Goal: Task Accomplishment & Management: Manage account settings

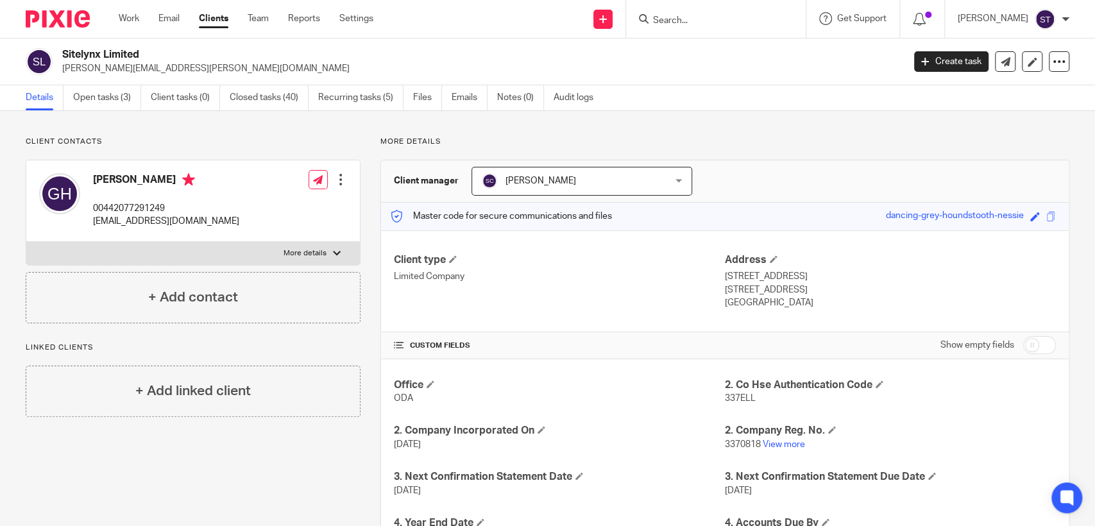
click at [709, 16] on input "Search" at bounding box center [709, 21] width 115 height 12
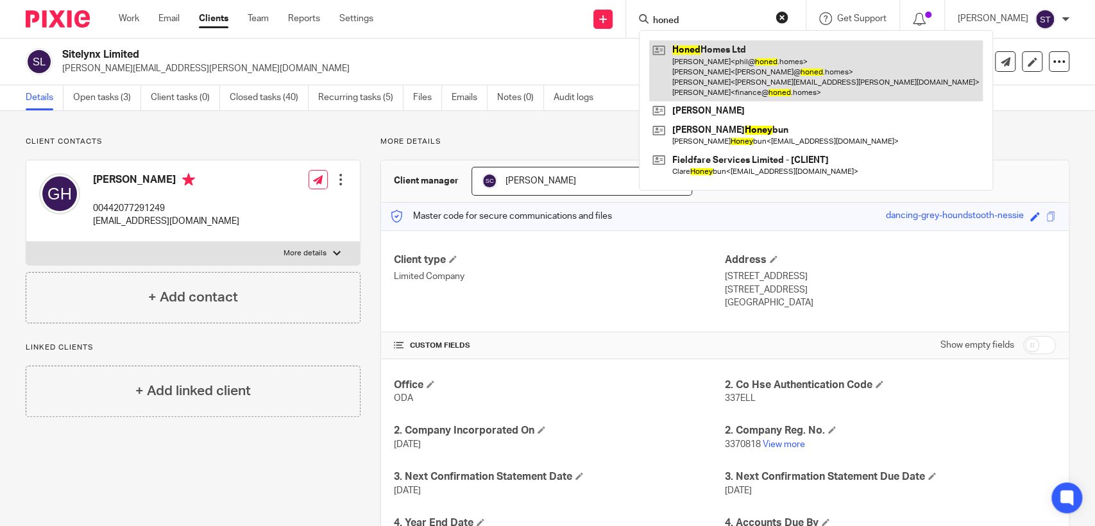
type input "honed"
click at [742, 89] on link at bounding box center [816, 70] width 334 height 61
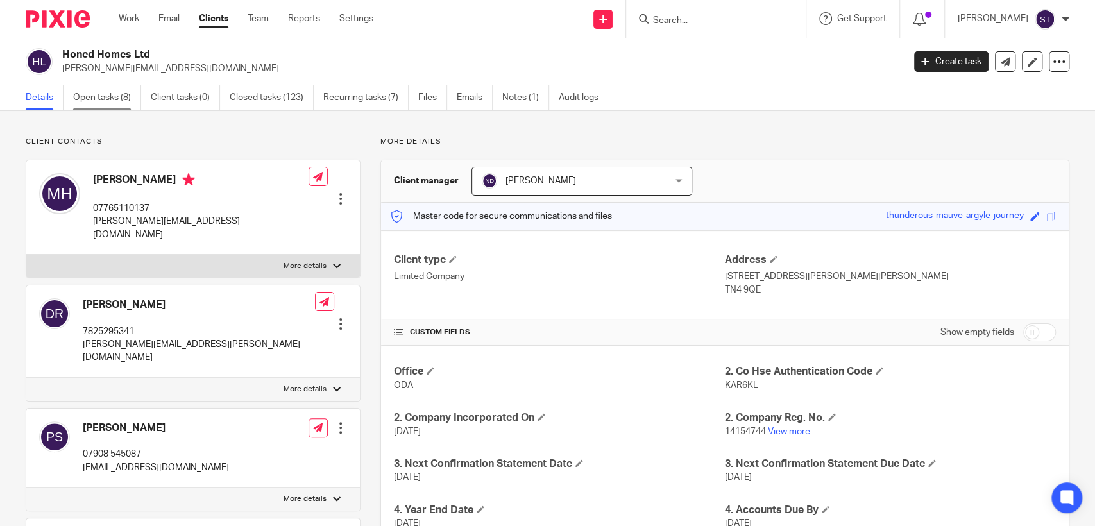
click at [108, 103] on link "Open tasks (8)" at bounding box center [107, 97] width 68 height 25
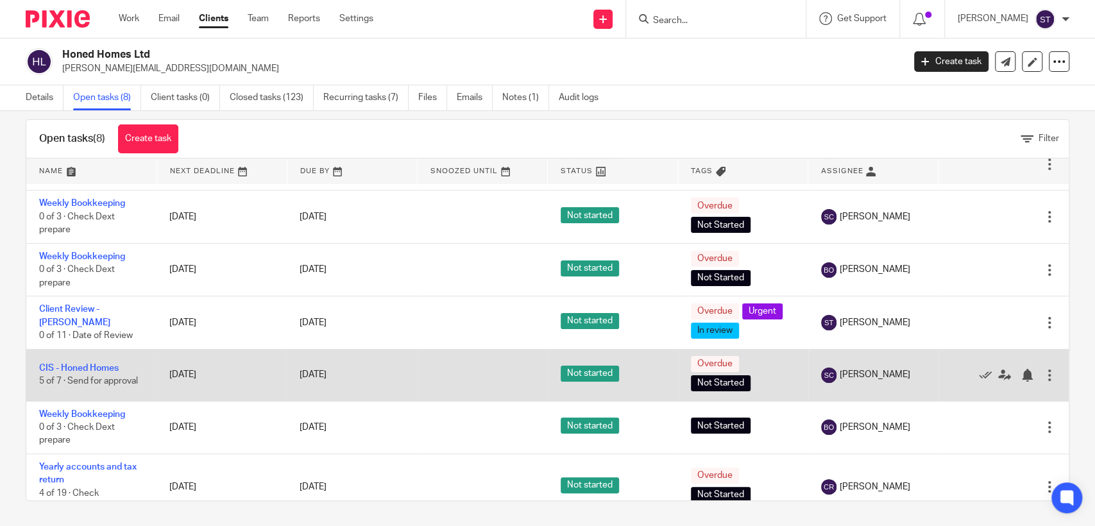
scroll to position [119, 0]
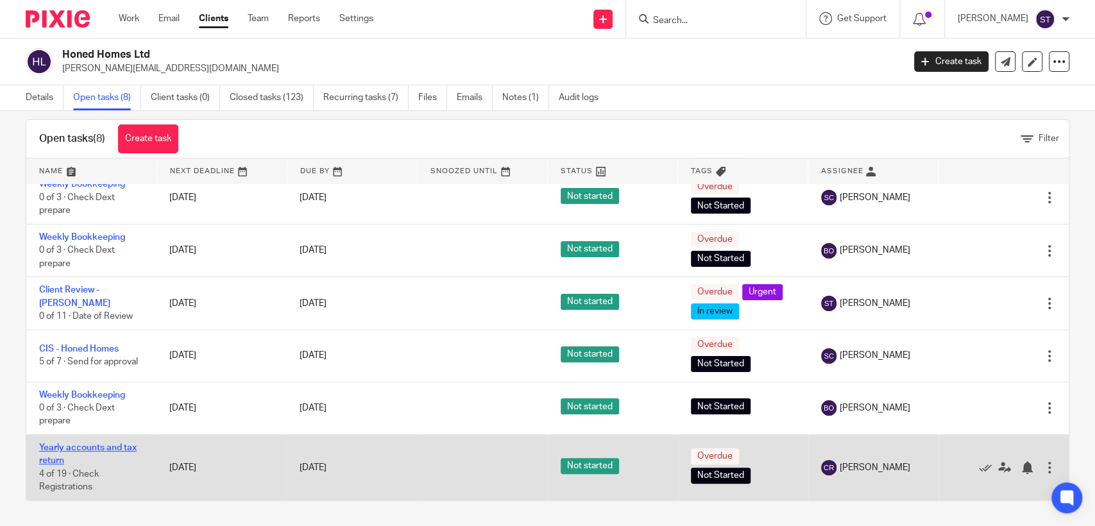
click at [105, 445] on link "Yearly accounts and tax return" at bounding box center [88, 454] width 98 height 22
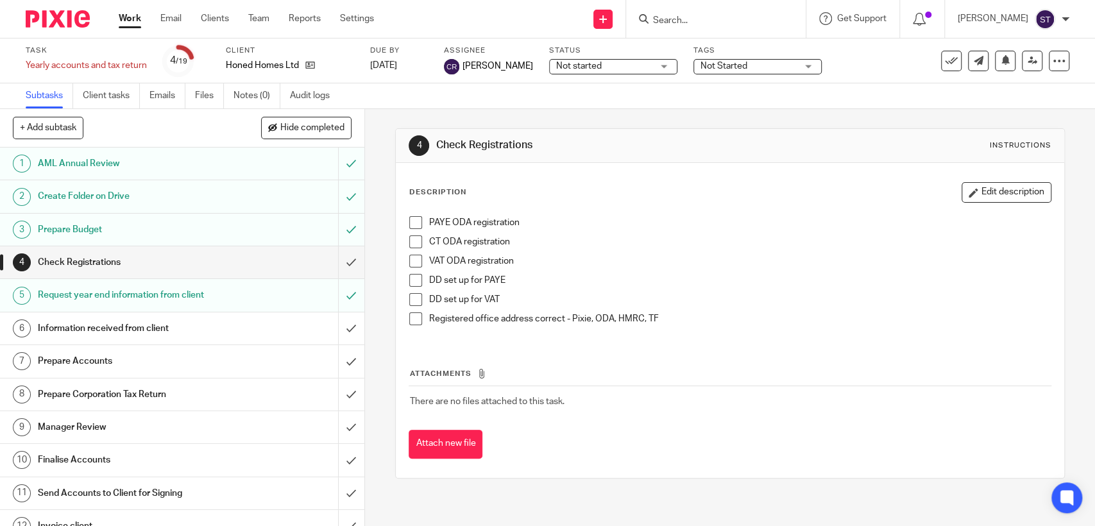
click at [280, 328] on div "Information received from client" at bounding box center [181, 328] width 287 height 19
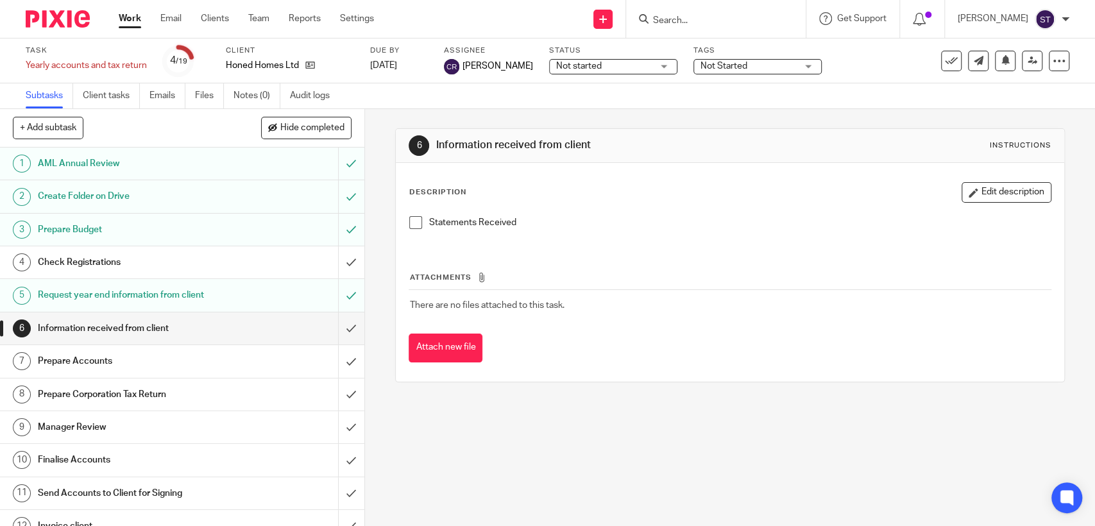
click at [414, 219] on span at bounding box center [415, 222] width 13 height 13
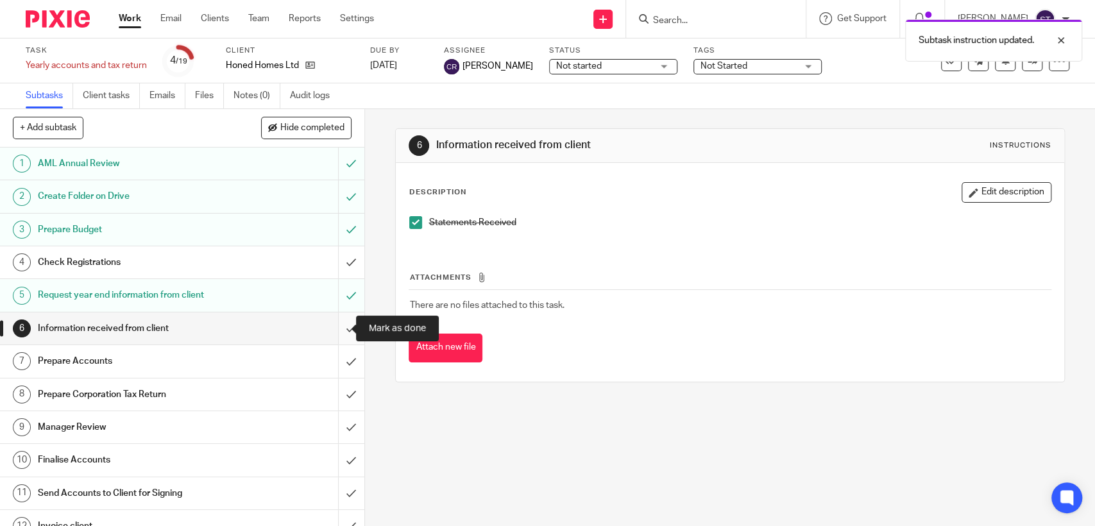
click at [332, 329] on input "submit" at bounding box center [182, 328] width 364 height 32
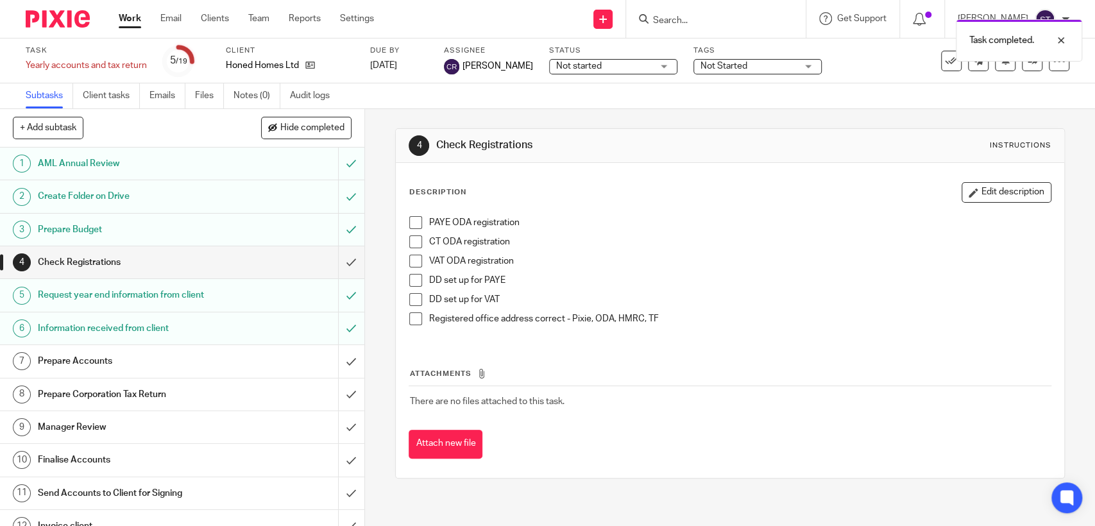
click at [281, 358] on div "Prepare Accounts" at bounding box center [181, 361] width 287 height 19
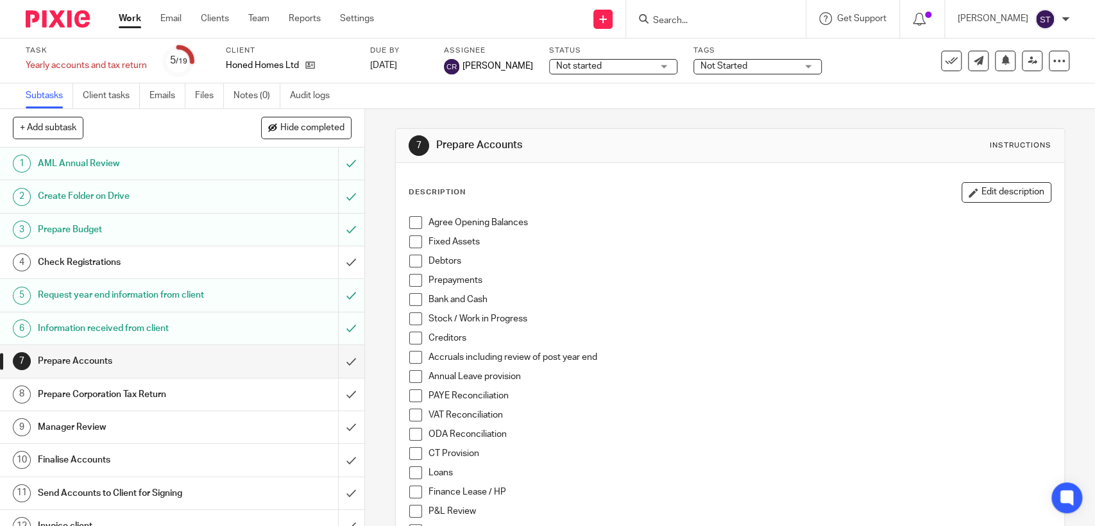
click at [411, 224] on span at bounding box center [415, 222] width 13 height 13
click at [411, 238] on span at bounding box center [415, 241] width 13 height 13
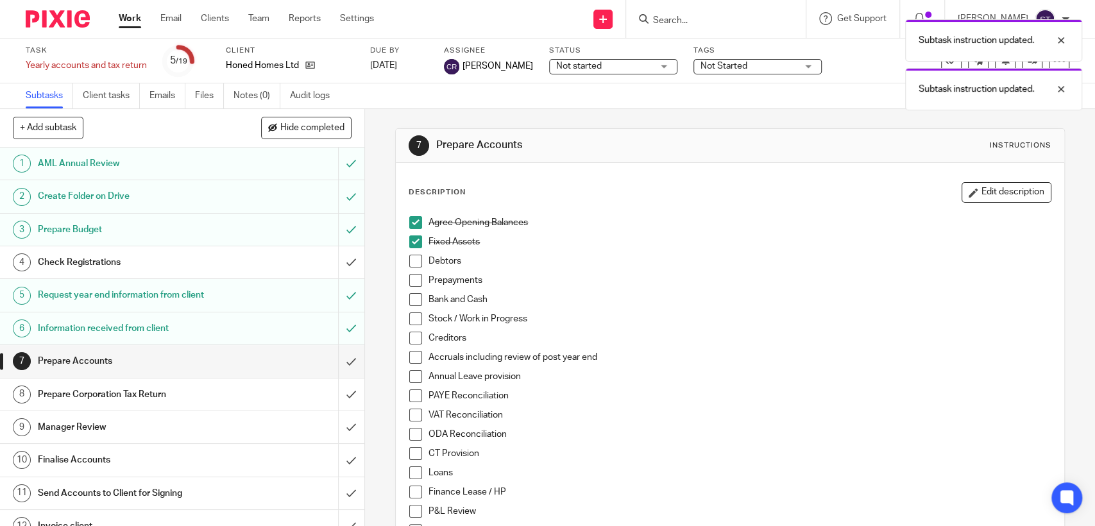
click at [409, 265] on span at bounding box center [415, 261] width 13 height 13
click at [409, 281] on span at bounding box center [415, 280] width 13 height 13
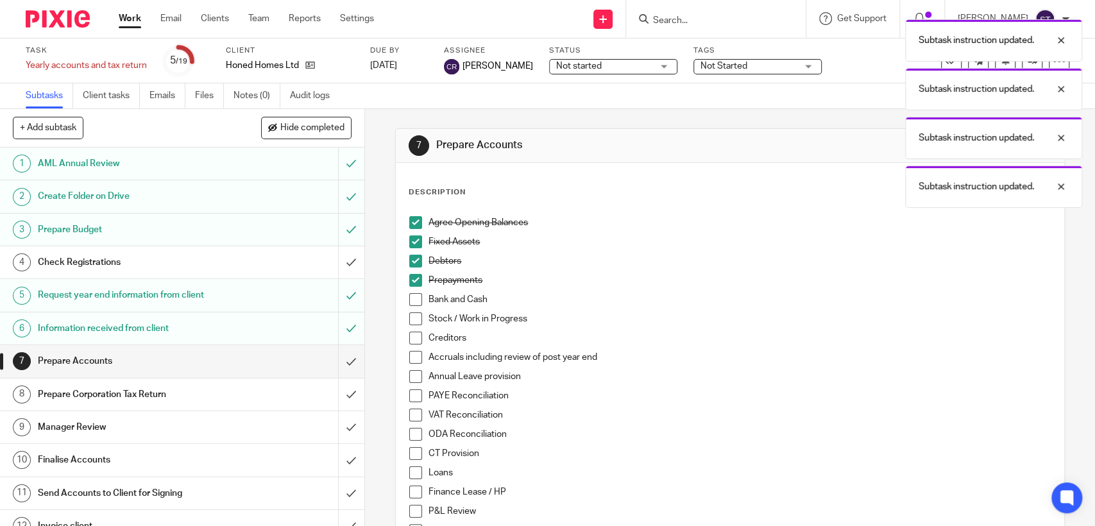
click at [409, 298] on span at bounding box center [415, 299] width 13 height 13
click at [409, 314] on span at bounding box center [415, 318] width 13 height 13
click at [409, 335] on span at bounding box center [415, 338] width 13 height 13
click at [413, 359] on span at bounding box center [415, 357] width 13 height 13
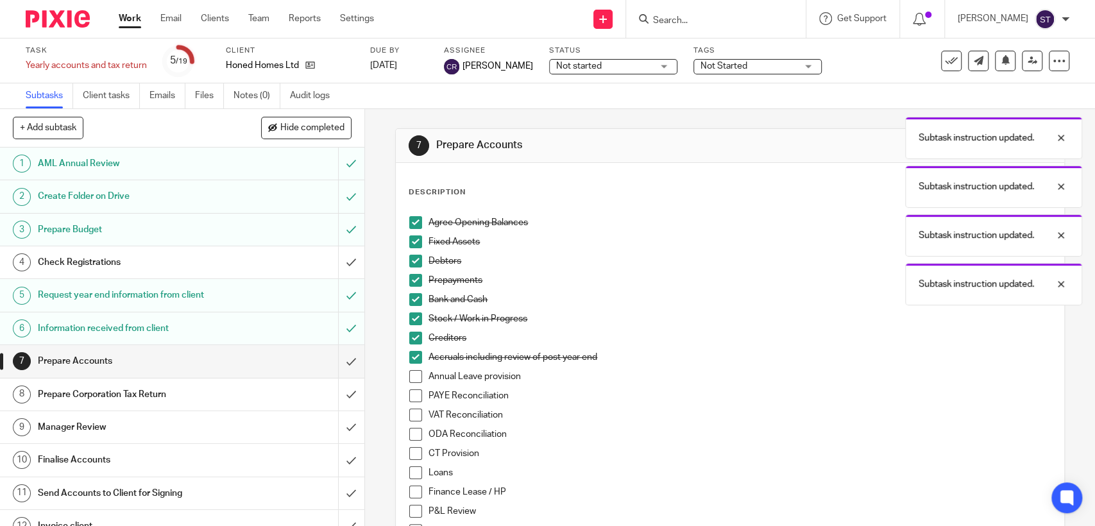
click at [409, 391] on span at bounding box center [415, 395] width 13 height 13
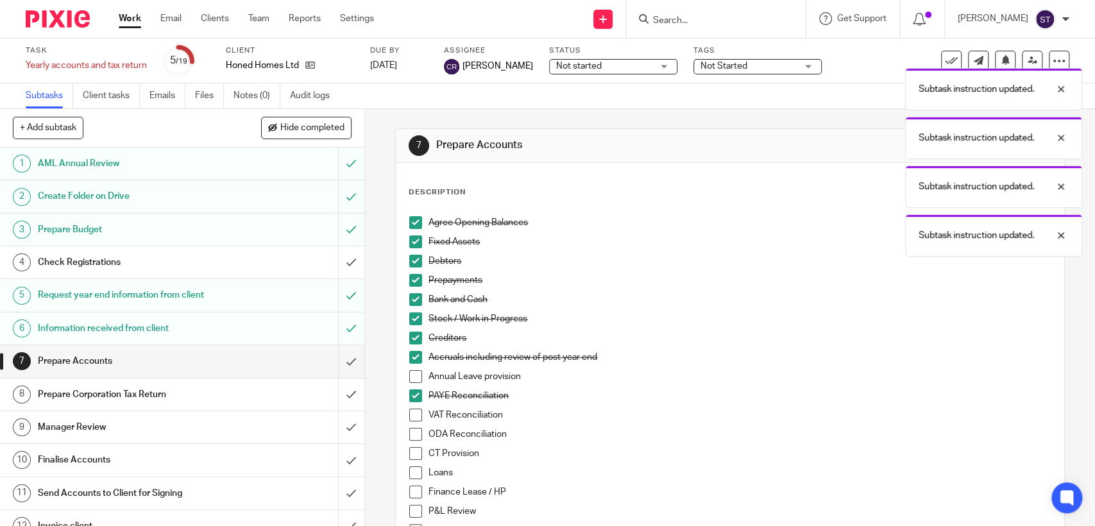
click at [409, 414] on span at bounding box center [415, 415] width 13 height 13
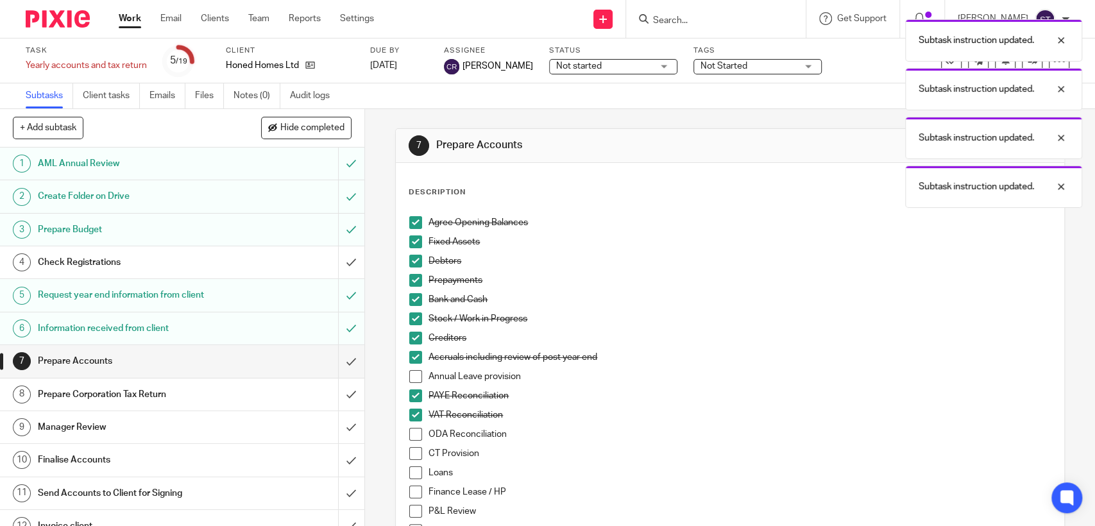
click at [410, 429] on span at bounding box center [415, 434] width 13 height 13
click at [409, 457] on span at bounding box center [415, 453] width 13 height 13
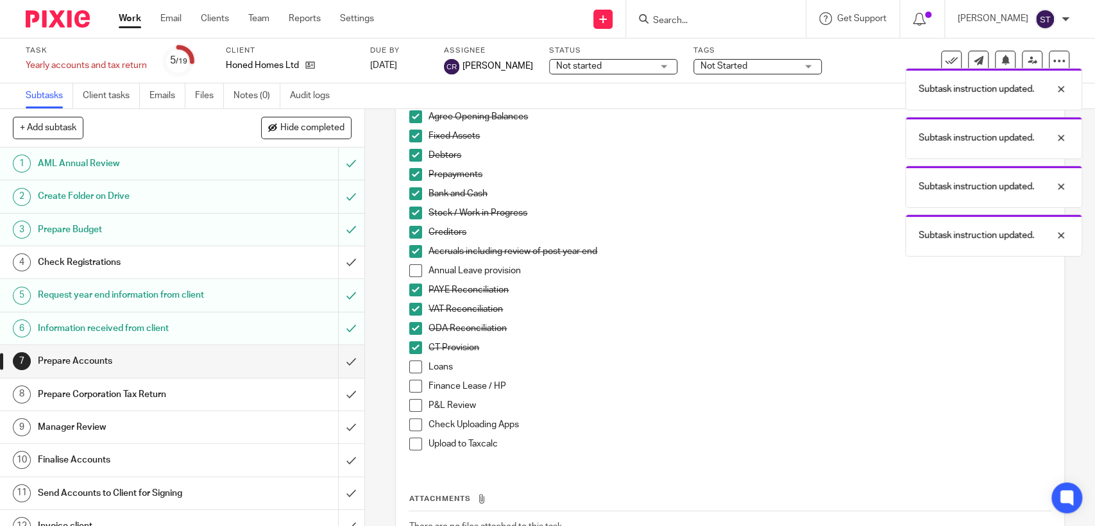
scroll to position [142, 0]
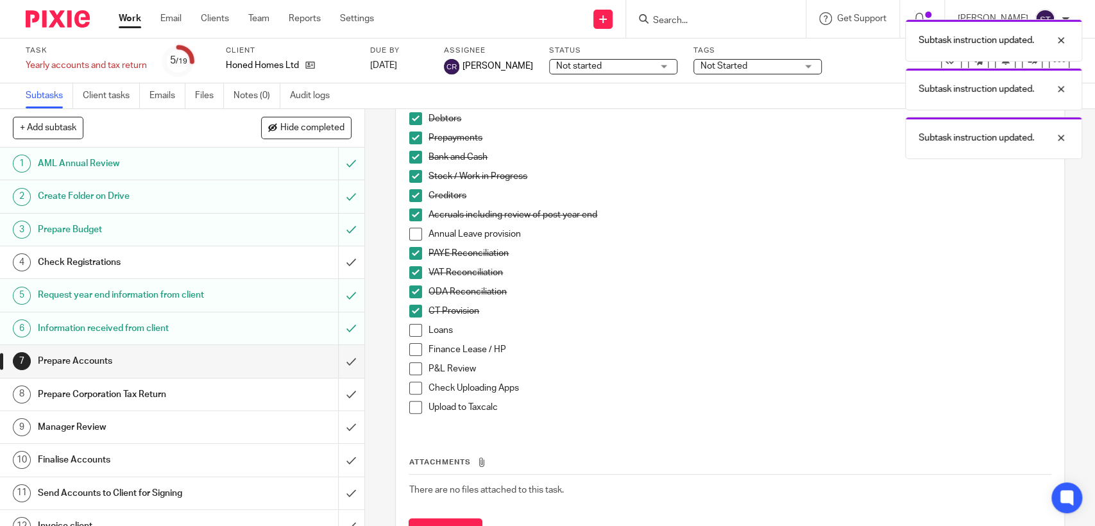
click at [409, 368] on span at bounding box center [415, 369] width 13 height 13
click at [411, 405] on span at bounding box center [415, 407] width 13 height 13
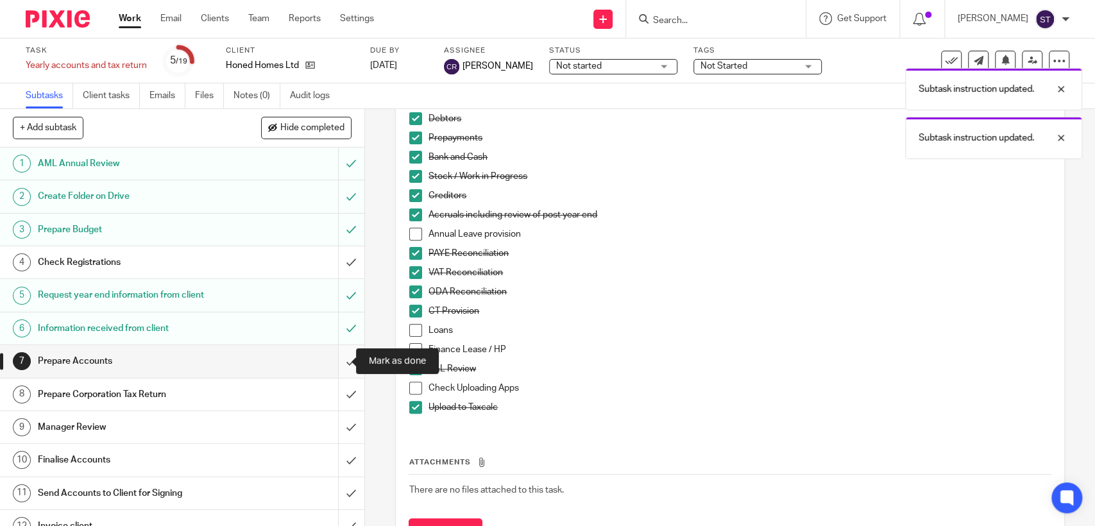
click at [335, 363] on input "submit" at bounding box center [182, 361] width 364 height 32
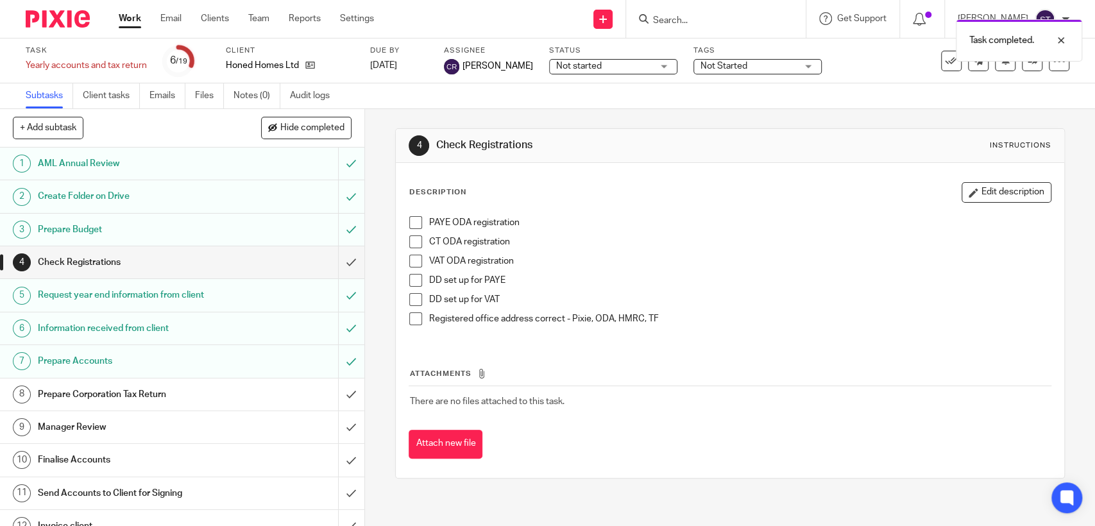
click at [234, 397] on div "Prepare Corporation Tax Return" at bounding box center [181, 394] width 287 height 19
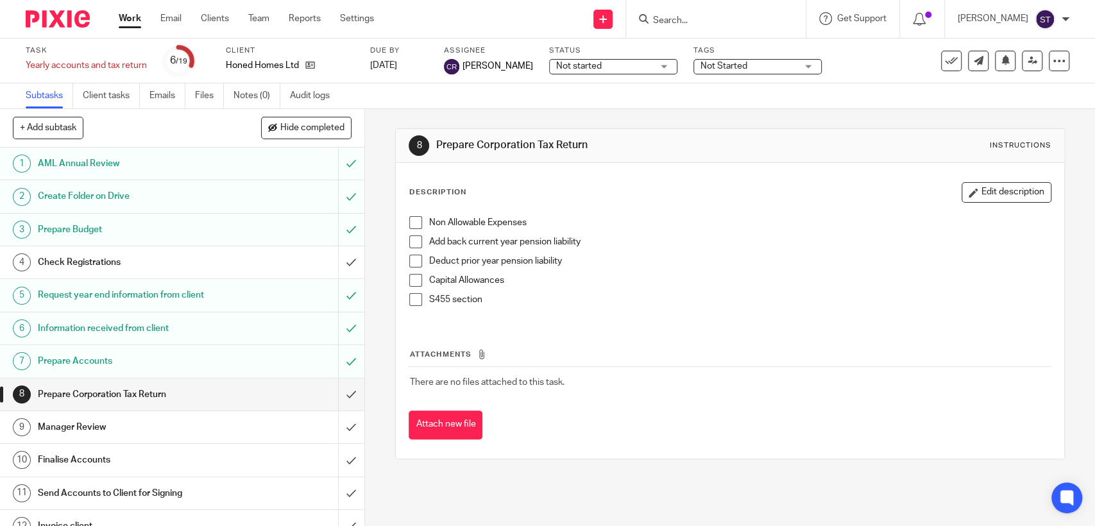
click at [413, 221] on span at bounding box center [415, 222] width 13 height 13
click at [336, 398] on input "submit" at bounding box center [182, 395] width 364 height 32
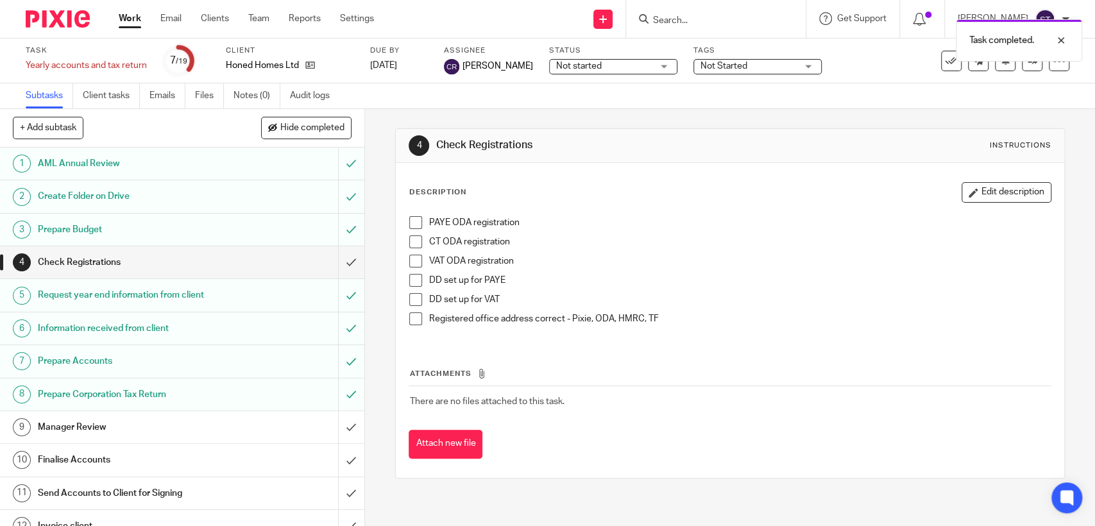
click at [409, 222] on span at bounding box center [415, 222] width 13 height 13
click at [411, 239] on span at bounding box center [415, 241] width 13 height 13
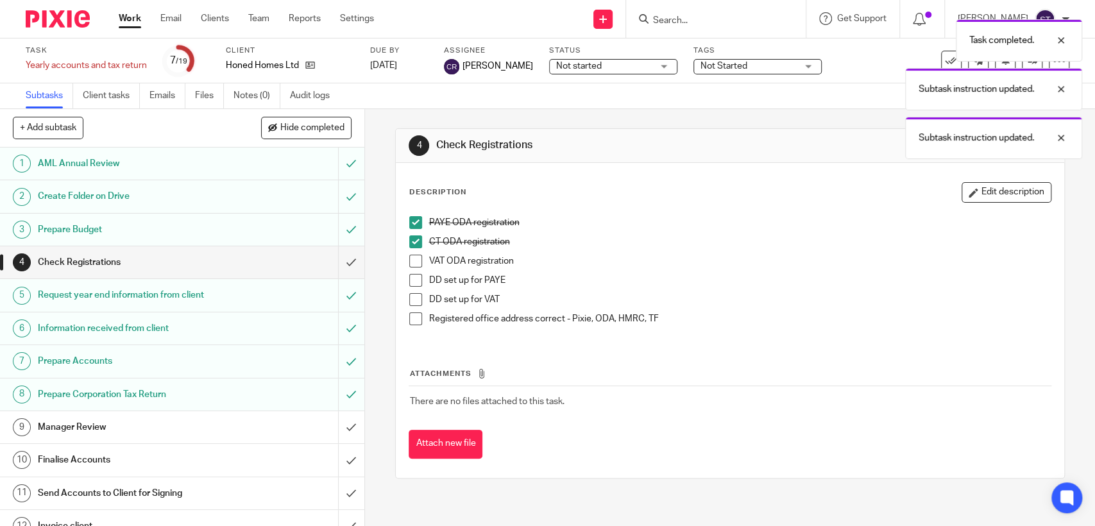
click at [412, 261] on span at bounding box center [415, 261] width 13 height 13
click at [412, 321] on span at bounding box center [415, 318] width 13 height 13
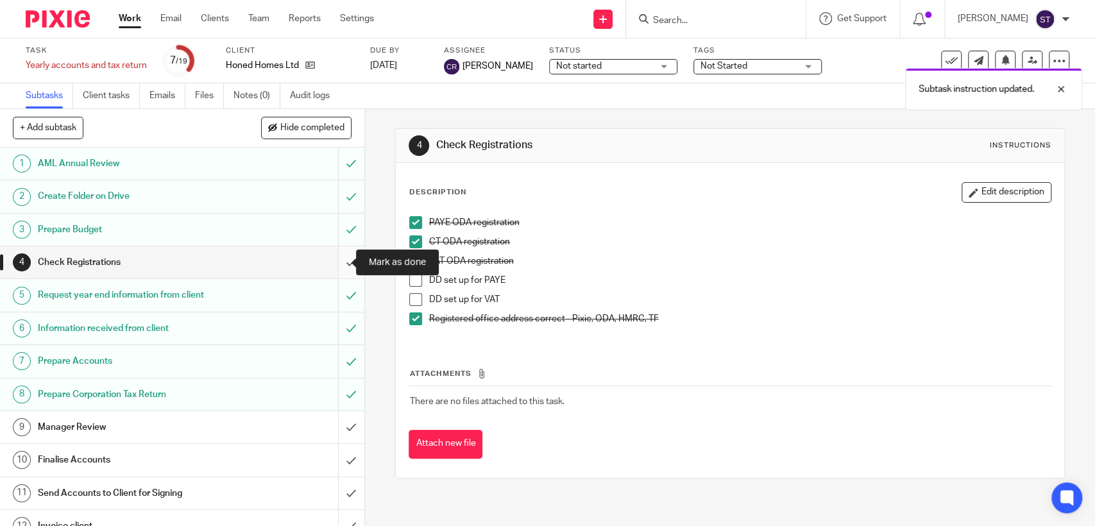
click at [340, 269] on input "submit" at bounding box center [182, 262] width 364 height 32
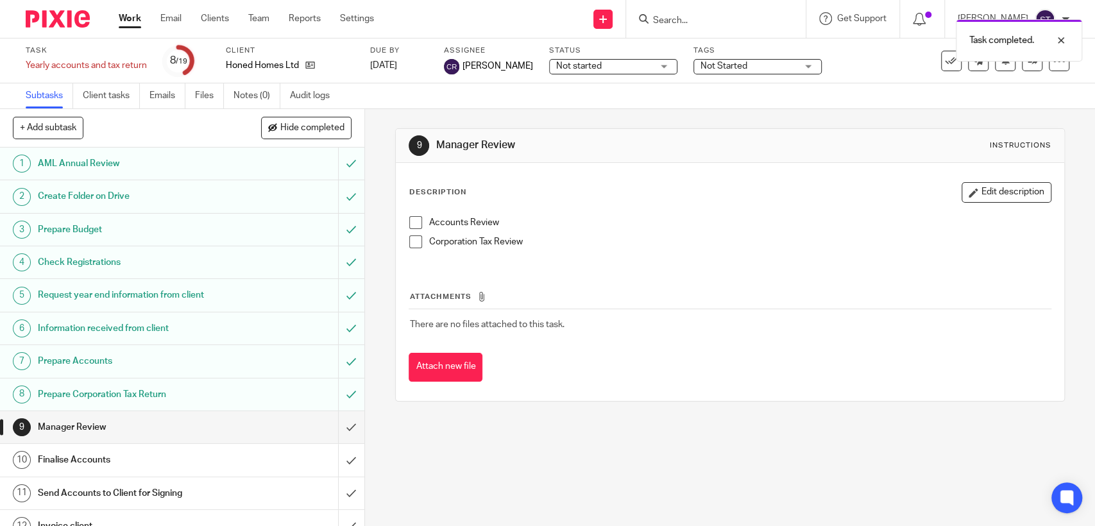
drag, startPoint x: 413, startPoint y: 218, endPoint x: 416, endPoint y: 234, distance: 16.5
click at [412, 219] on span at bounding box center [415, 222] width 13 height 13
click at [417, 241] on span at bounding box center [415, 241] width 13 height 13
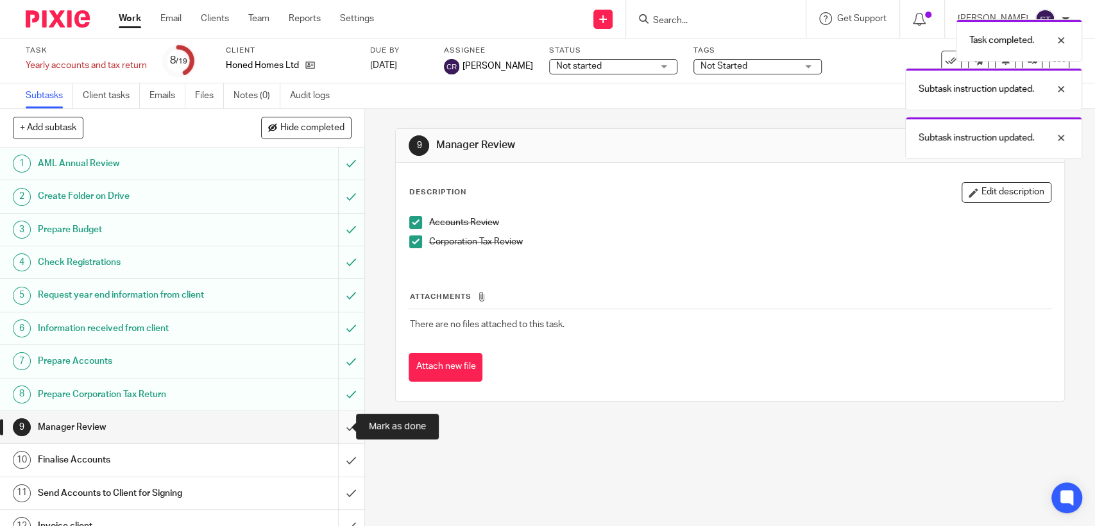
click at [334, 431] on input "submit" at bounding box center [182, 427] width 364 height 32
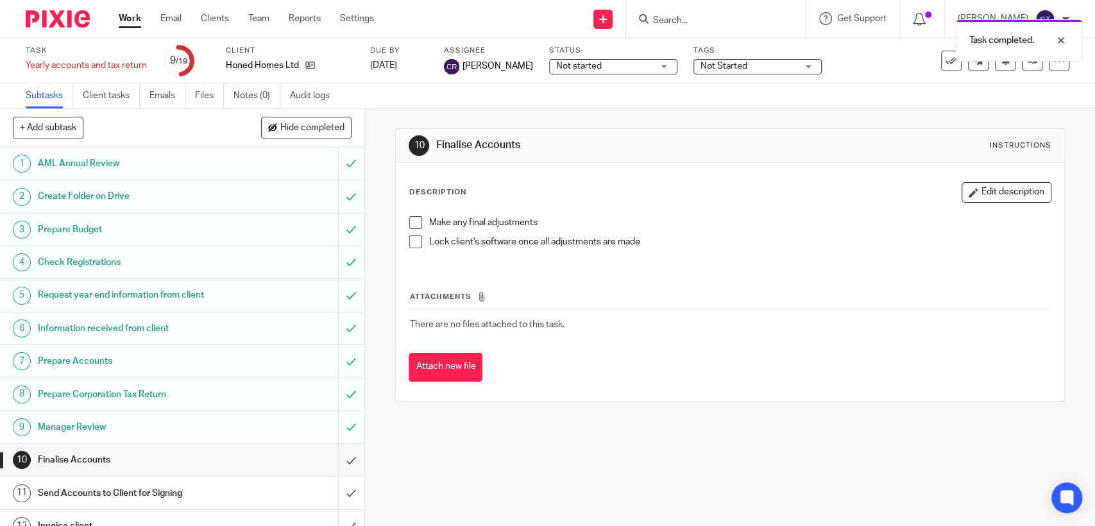
click at [418, 218] on li "Make any final adjustments" at bounding box center [729, 225] width 641 height 19
click at [411, 222] on span at bounding box center [415, 222] width 13 height 13
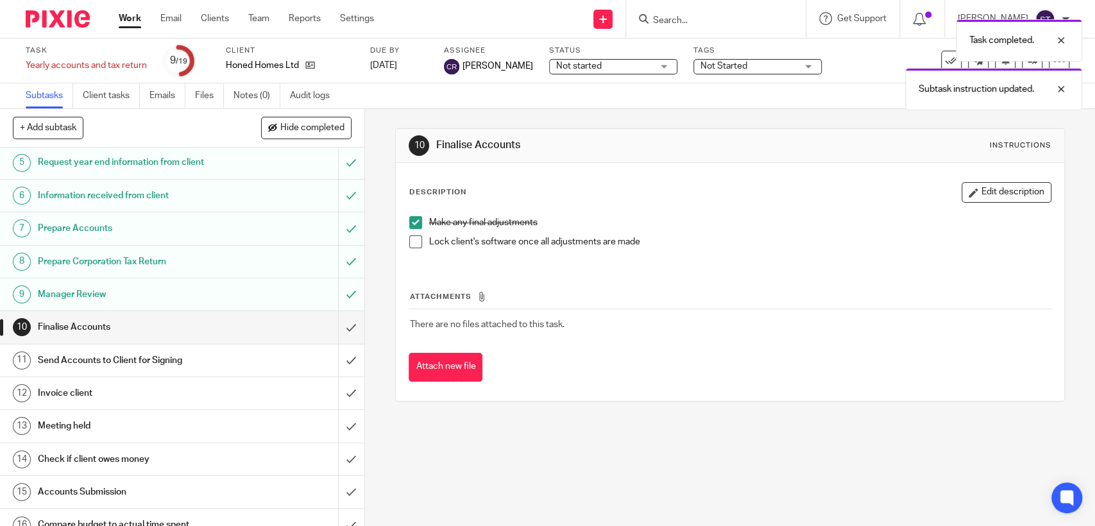
scroll to position [142, 0]
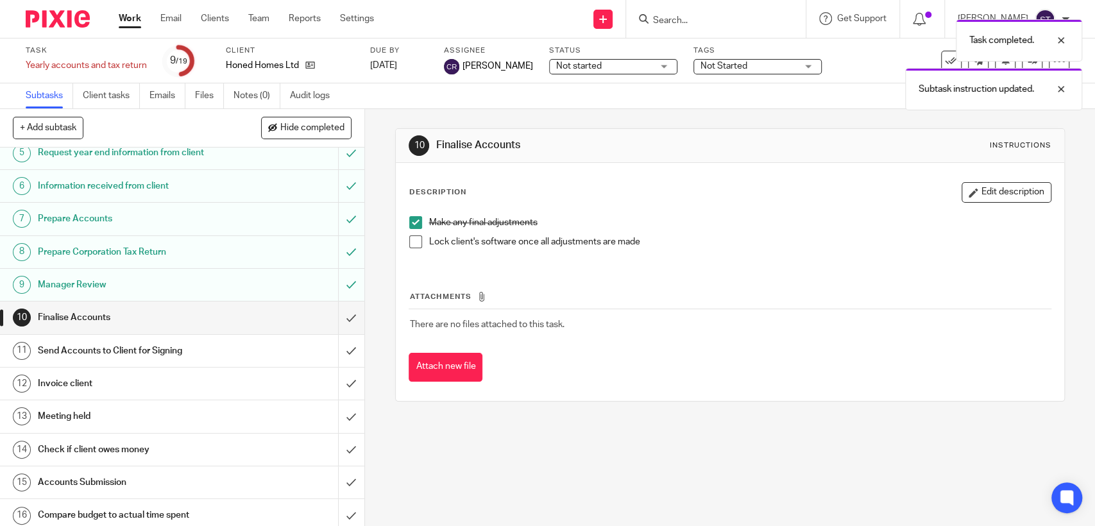
click at [268, 350] on div "Send Accounts to Client for Signing" at bounding box center [181, 350] width 287 height 19
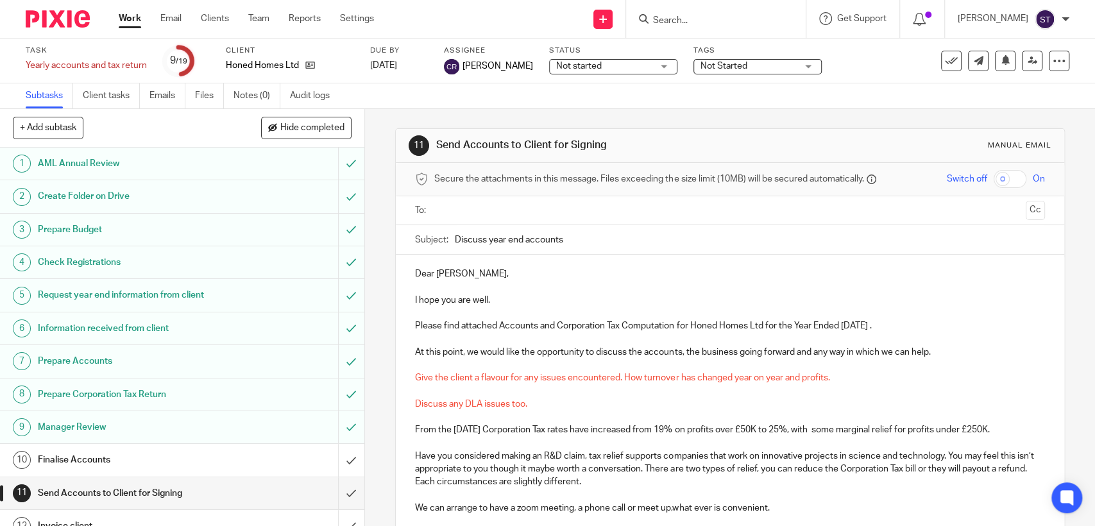
click at [520, 219] on ul at bounding box center [731, 210] width 590 height 21
click at [506, 212] on input "text" at bounding box center [729, 210] width 581 height 15
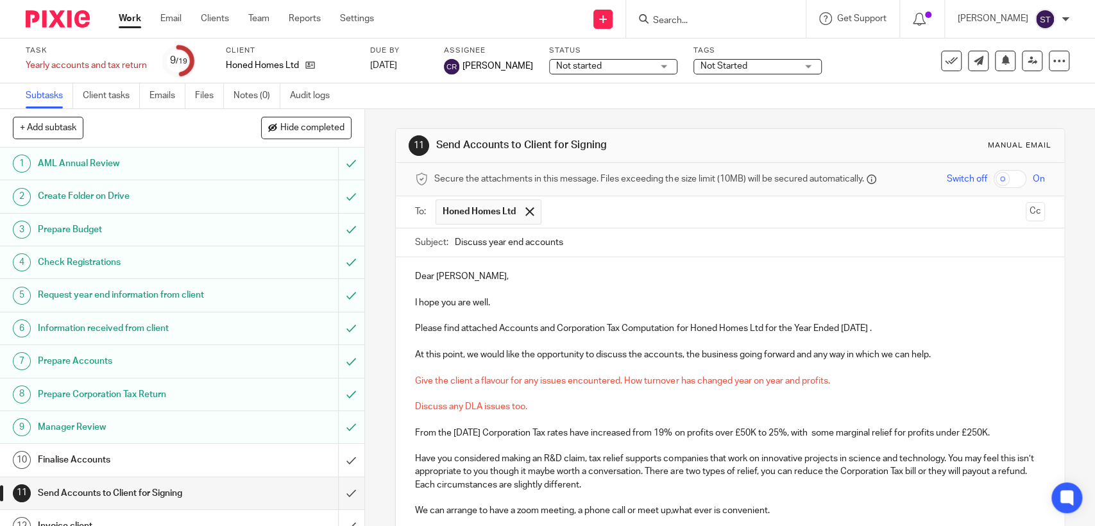
click at [504, 239] on input "Discuss year end accounts" at bounding box center [750, 242] width 590 height 29
drag, startPoint x: 452, startPoint y: 241, endPoint x: 518, endPoint y: 241, distance: 66.7
click at [518, 241] on input "Discuss year end accounts" at bounding box center [750, 242] width 590 height 29
type input "Honed Homes 2025 accounts"
click at [448, 325] on p "Please find attached Accounts and Corporation Tax Computation for Honed Homes L…" at bounding box center [729, 328] width 629 height 13
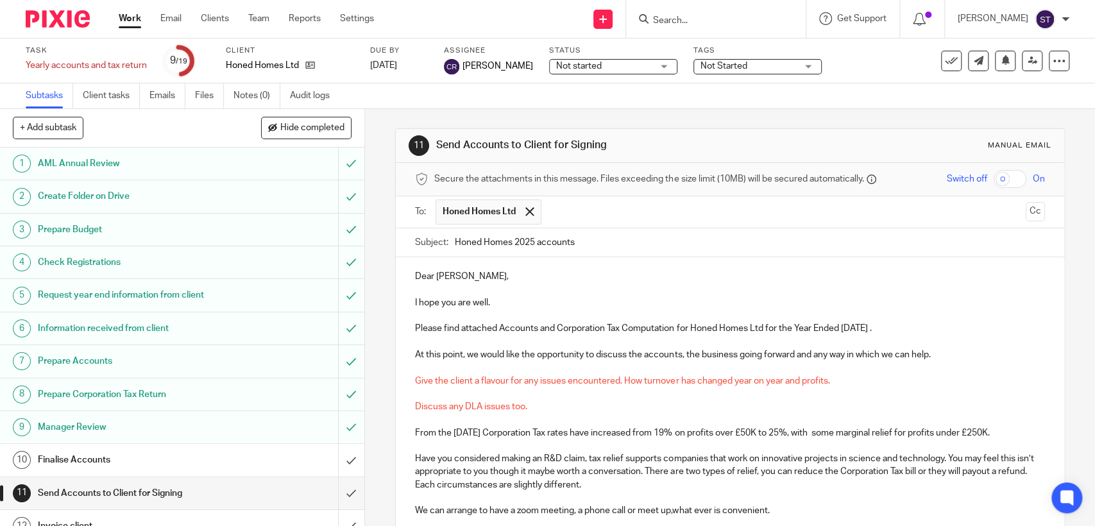
click at [898, 325] on p "Please find attached Accounts and Corporation Tax Computation for Honed Homes L…" at bounding box center [729, 328] width 629 height 13
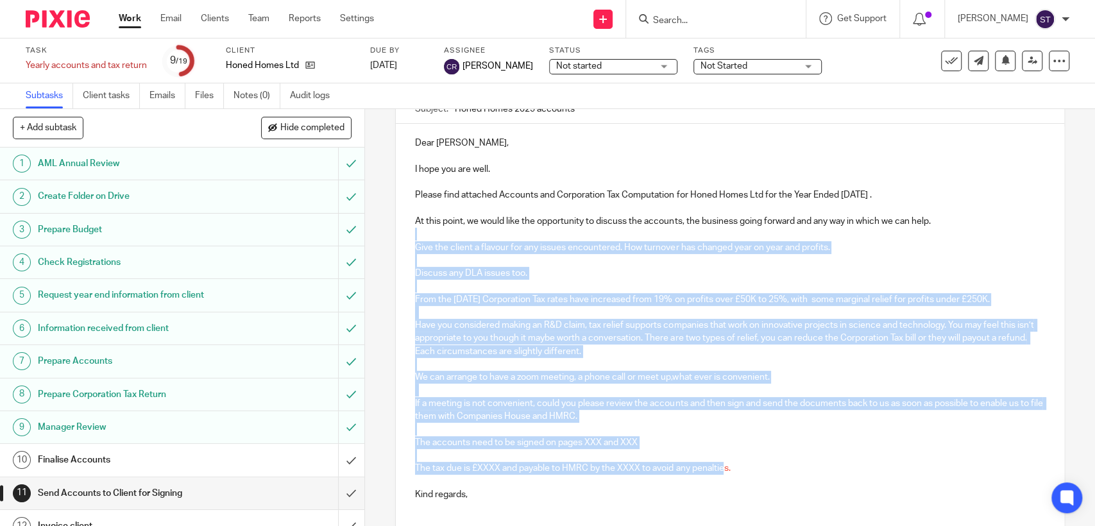
scroll to position [142, 0]
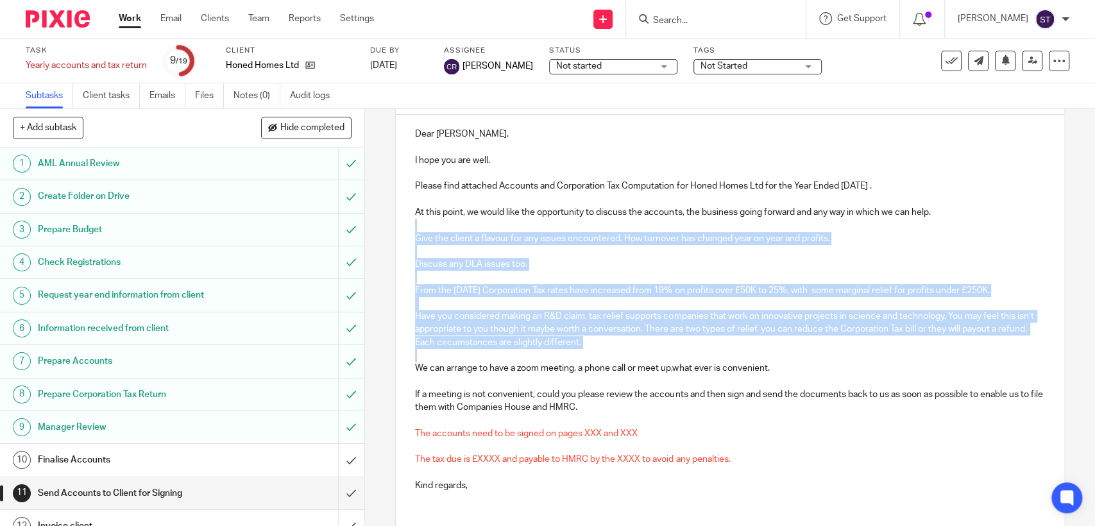
drag, startPoint x: 422, startPoint y: 363, endPoint x: 776, endPoint y: 350, distance: 354.4
click at [776, 350] on div "Dear Marcus, I hope you are well. Please find attached Accounts and Corporation…" at bounding box center [730, 308] width 668 height 386
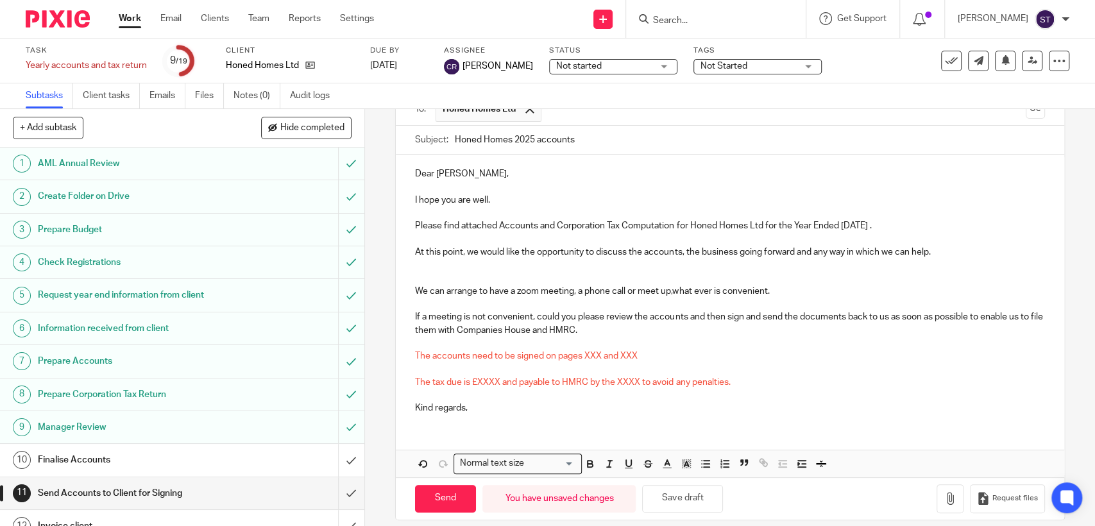
scroll to position [115, 0]
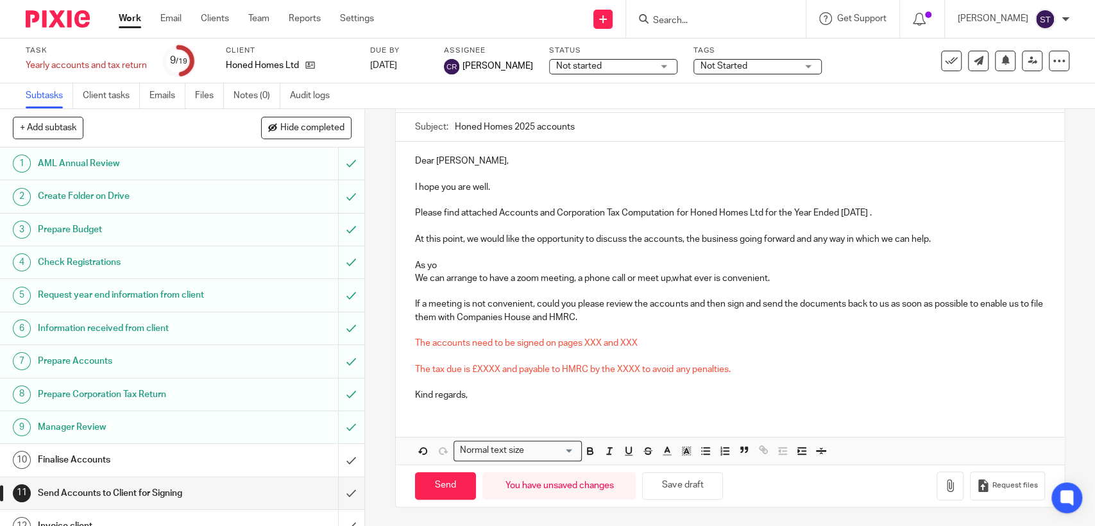
click at [503, 265] on p "As yo" at bounding box center [729, 265] width 629 height 13
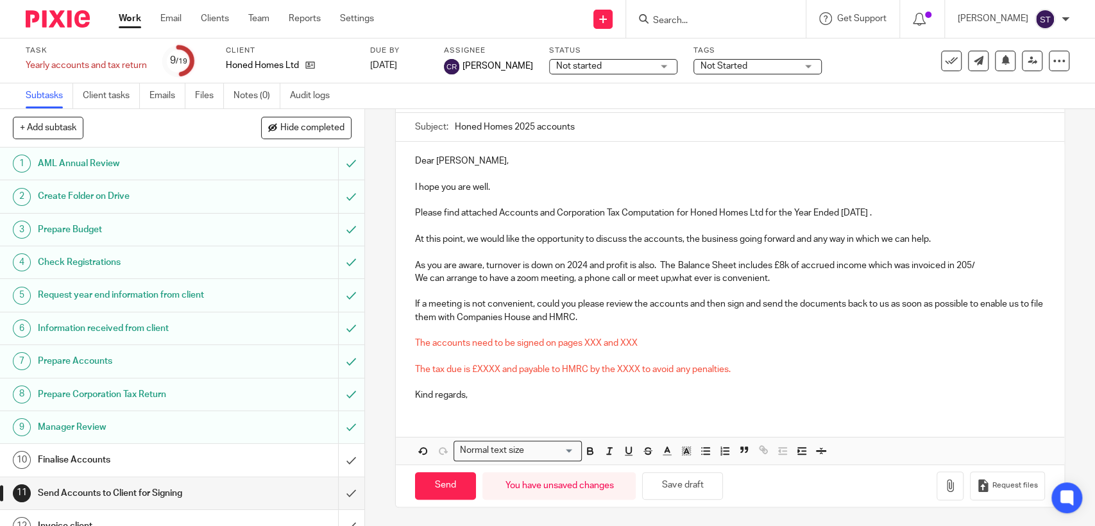
click at [763, 205] on p at bounding box center [729, 200] width 629 height 13
click at [780, 393] on p "Kind regards," at bounding box center [729, 395] width 629 height 13
click at [853, 280] on p "We can arrange to have a zoom meeting, a phone call or meet up,what ever is con…" at bounding box center [729, 278] width 629 height 13
click at [970, 263] on p "As you are aware, turnover is down on 2024 and profit is also. The Balance Shee…" at bounding box center [729, 265] width 629 height 13
click at [965, 261] on p "As you are aware, turnover is down on 2024 and profit is also. The Balance Shee…" at bounding box center [729, 265] width 629 height 13
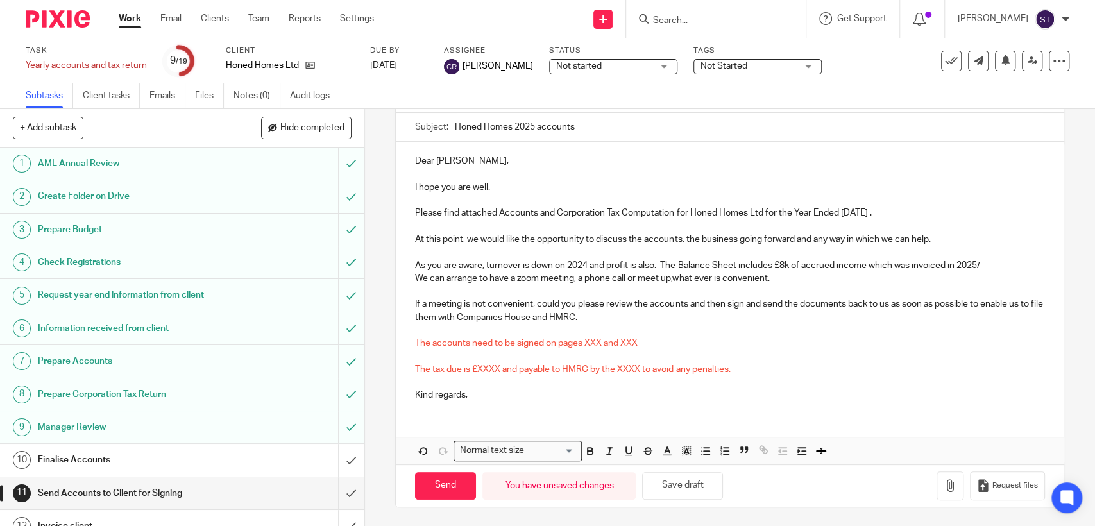
click at [1001, 269] on p "As you are aware, turnover is down on 2024 and profit is also. The Balance Shee…" at bounding box center [729, 265] width 629 height 13
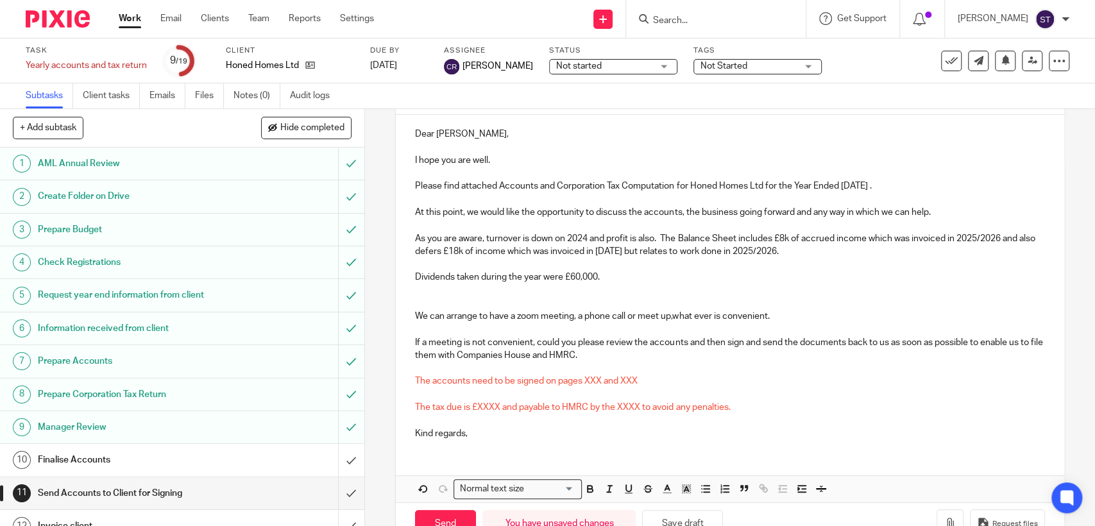
scroll to position [131, 0]
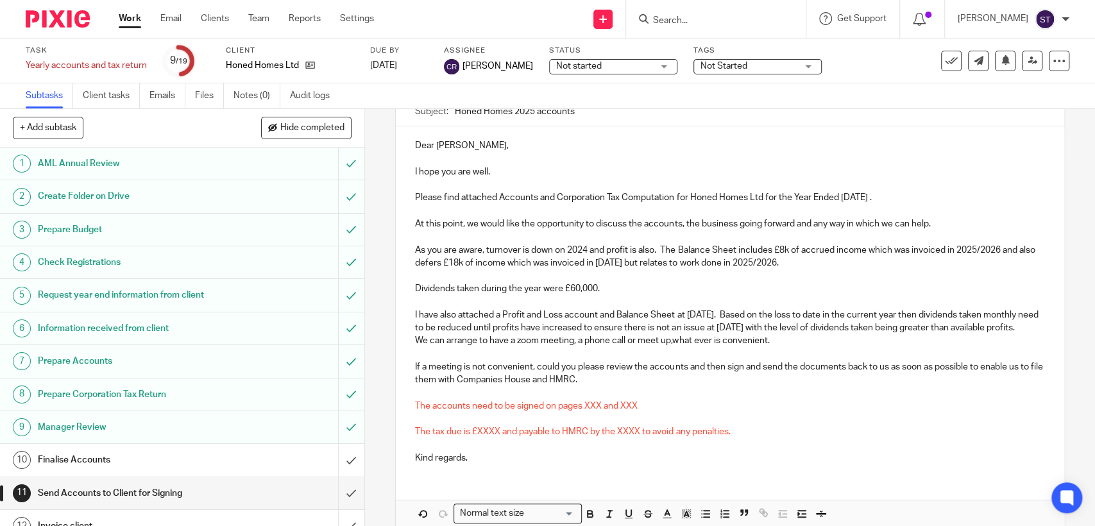
click at [635, 325] on p "I have also attached a Profit and Loss account and Balance Sheet at 31/07/2025.…" at bounding box center [729, 322] width 629 height 26
click at [586, 335] on p "I have also attached a Profit and Loss account and Balance Sheet at 31/07/2025.…" at bounding box center [729, 322] width 629 height 26
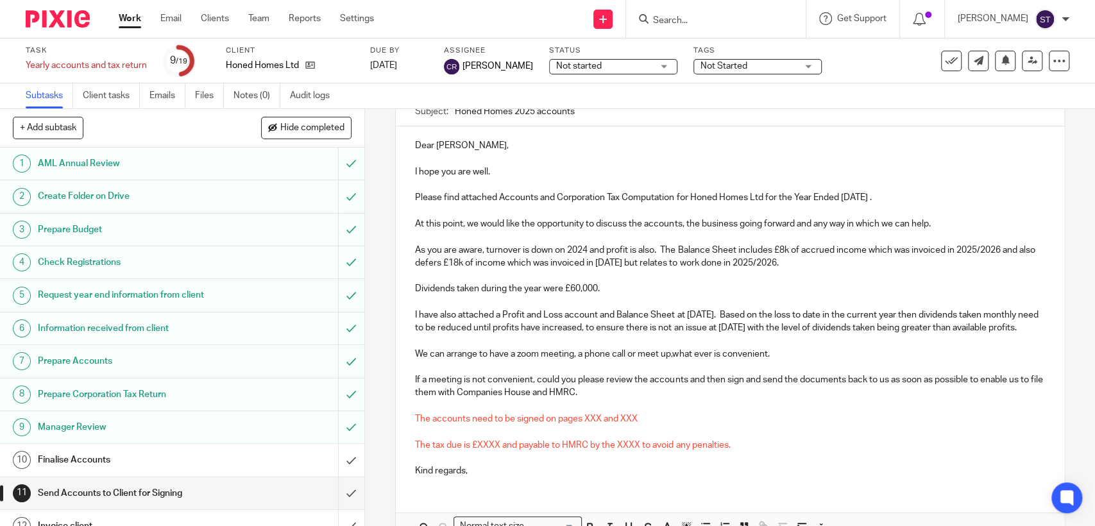
click at [773, 361] on p "We can arrange to have a zoom meeting, a phone call or meet up,what ever is con…" at bounding box center [729, 354] width 629 height 13
drag, startPoint x: 792, startPoint y: 370, endPoint x: 409, endPoint y: 371, distance: 382.4
click at [409, 371] on div "Dear Marcus, I hope you are well. Please find attached Accounts and Corporation…" at bounding box center [730, 306] width 668 height 361
click at [574, 400] on p "If a meeting is not convenient, could you please review the accounts and then s…" at bounding box center [729, 386] width 629 height 26
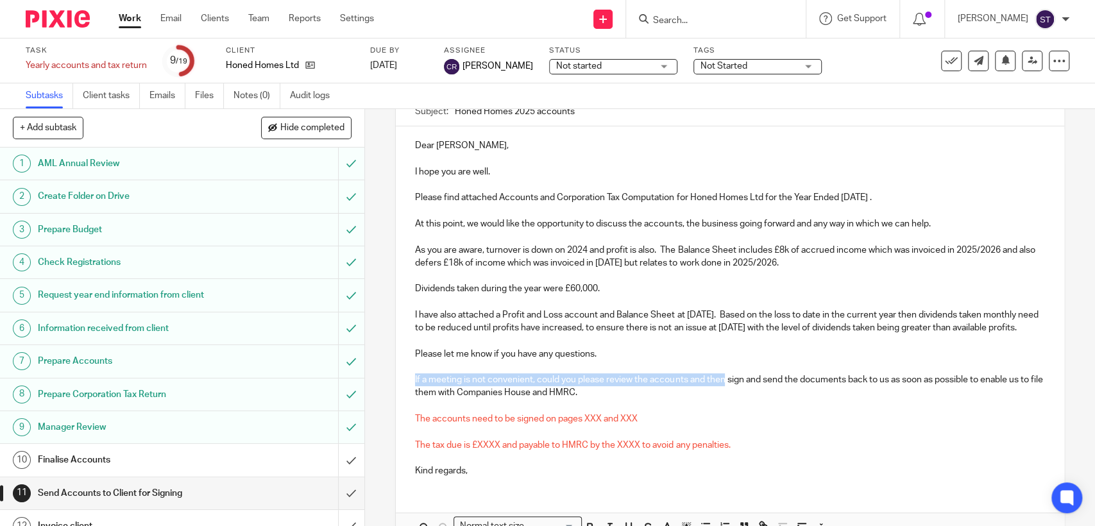
drag, startPoint x: 411, startPoint y: 390, endPoint x: 719, endPoint y: 398, distance: 308.7
click at [719, 398] on p "If a meeting is not convenient, could you please review the accounts and then s…" at bounding box center [729, 386] width 629 height 26
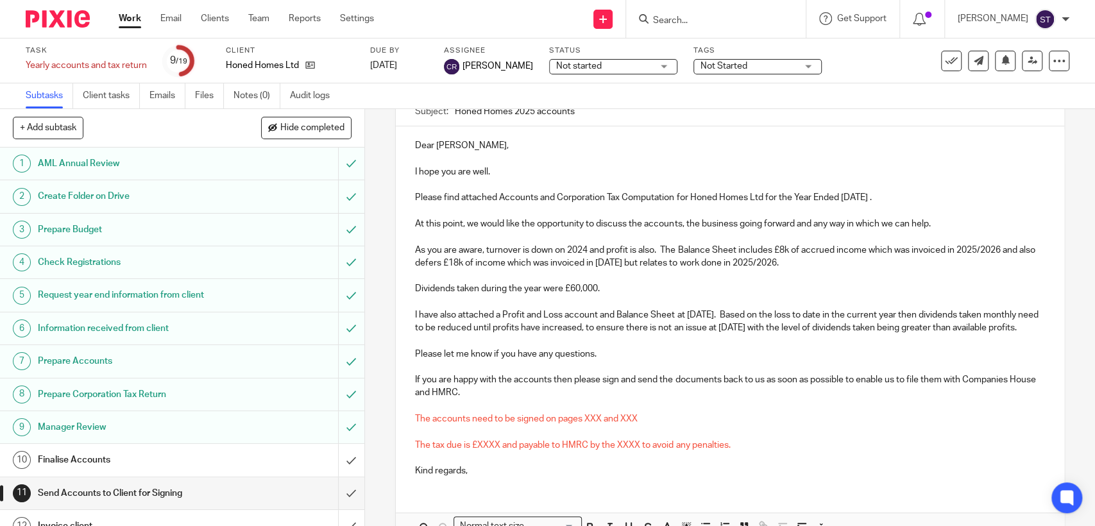
click at [563, 413] on p at bounding box center [729, 406] width 629 height 13
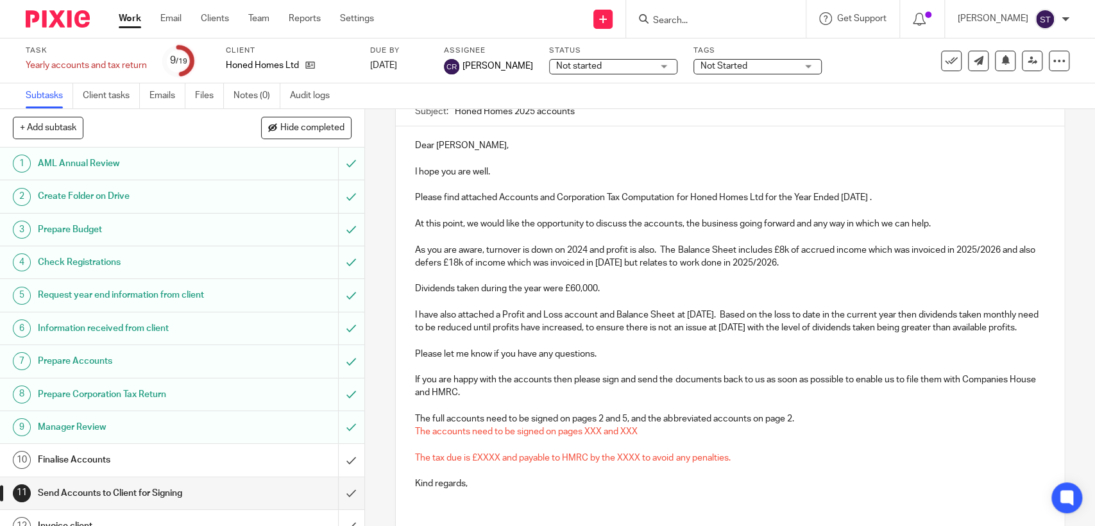
click at [791, 425] on p "The full accounts need to be signed on pages 2 and 5, and the abbreviated accou…" at bounding box center [729, 419] width 629 height 13
click at [816, 425] on p "The full accounts need to be signed on pages 2 and 5, and the abbreviated accou…" at bounding box center [729, 419] width 629 height 13
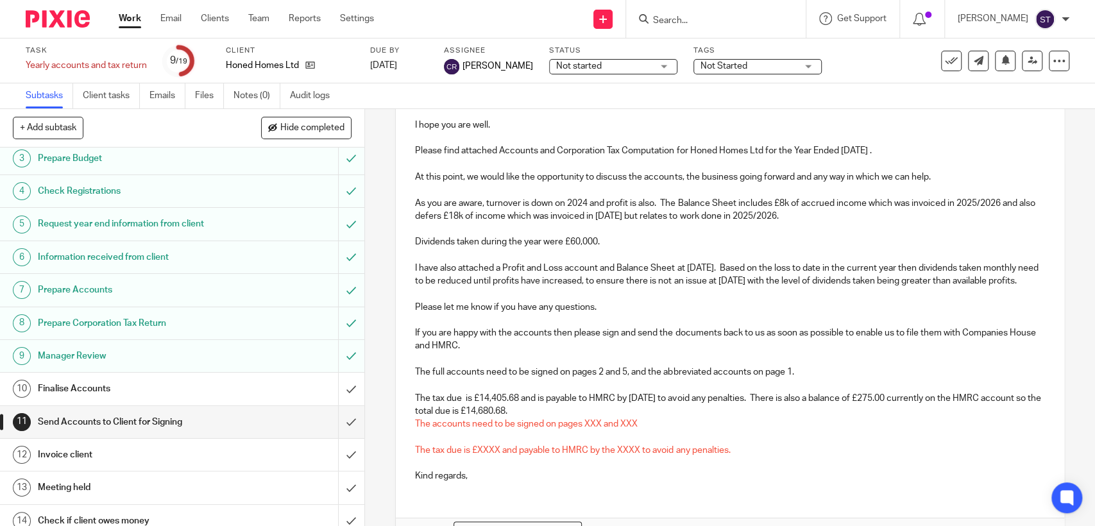
scroll to position [202, 0]
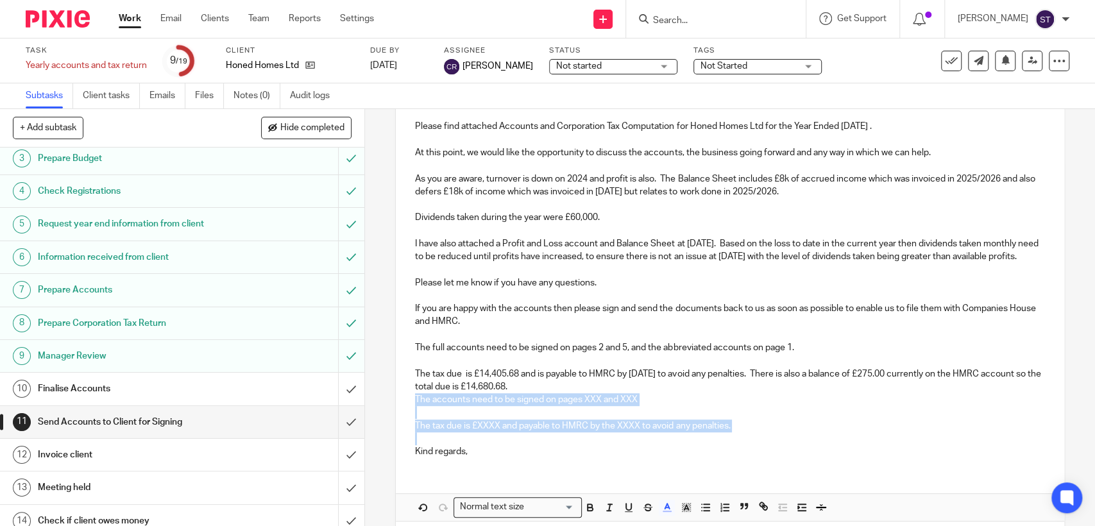
drag, startPoint x: 411, startPoint y: 414, endPoint x: 740, endPoint y: 448, distance: 330.3
click at [740, 448] on div "Dear Marcus, I hope you are well. Please find attached Accounts and Corporation…" at bounding box center [730, 261] width 668 height 413
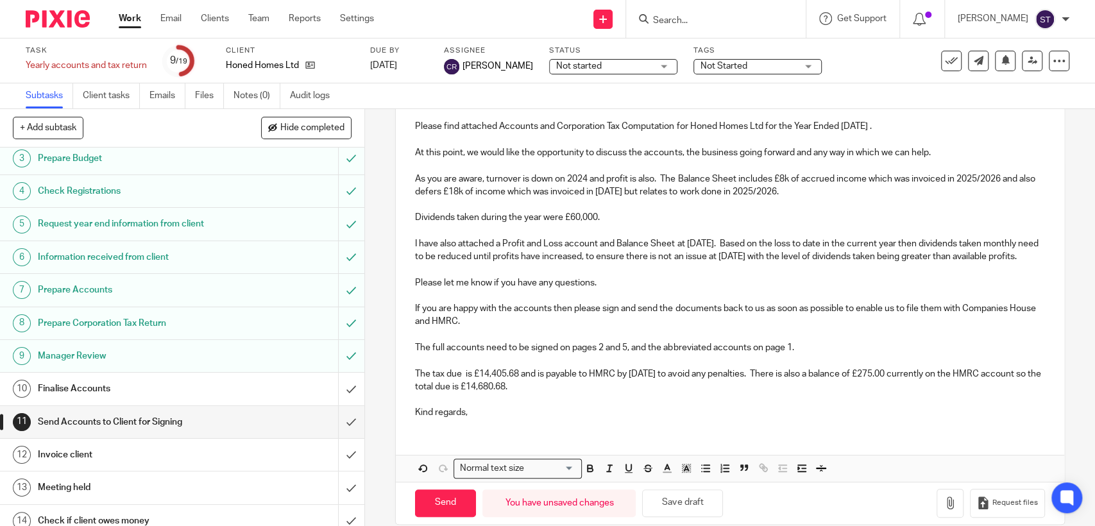
click at [613, 289] on p "Please let me know if you have any questions." at bounding box center [729, 283] width 629 height 13
click at [797, 190] on p "As you are aware, turnover is down on 2024 and profit is also. The Balance Shee…" at bounding box center [729, 186] width 629 height 26
click at [515, 419] on p "Kind regards," at bounding box center [729, 412] width 629 height 13
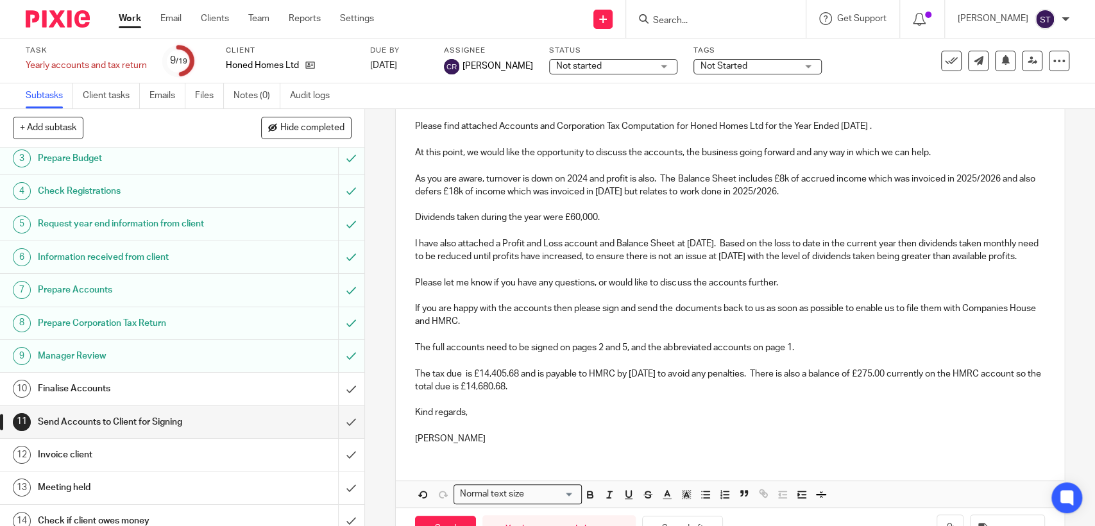
click at [679, 250] on p "I have also attached a Profit and Loss account and Balance Sheet at 31/07/2025.…" at bounding box center [729, 250] width 629 height 26
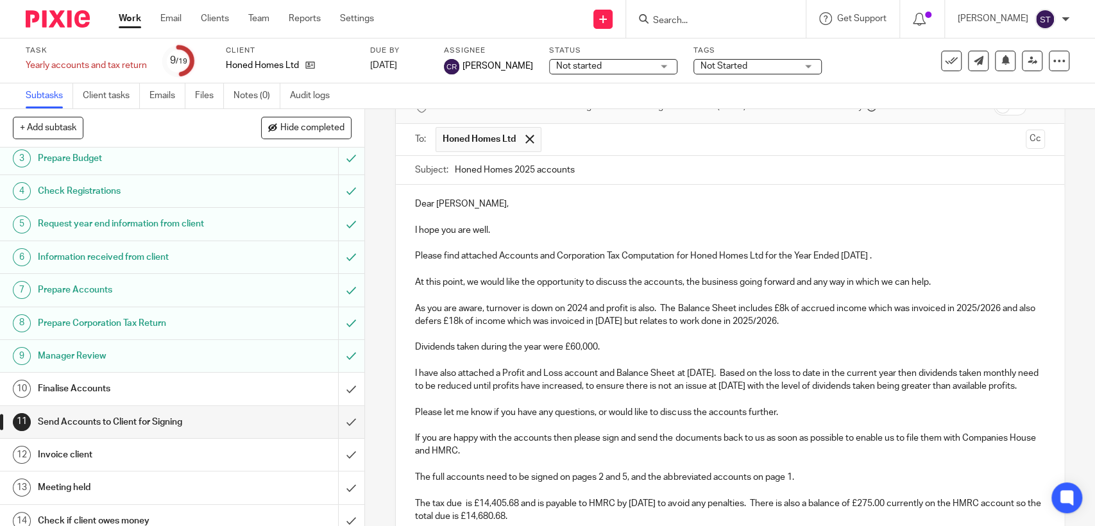
scroll to position [60, 0]
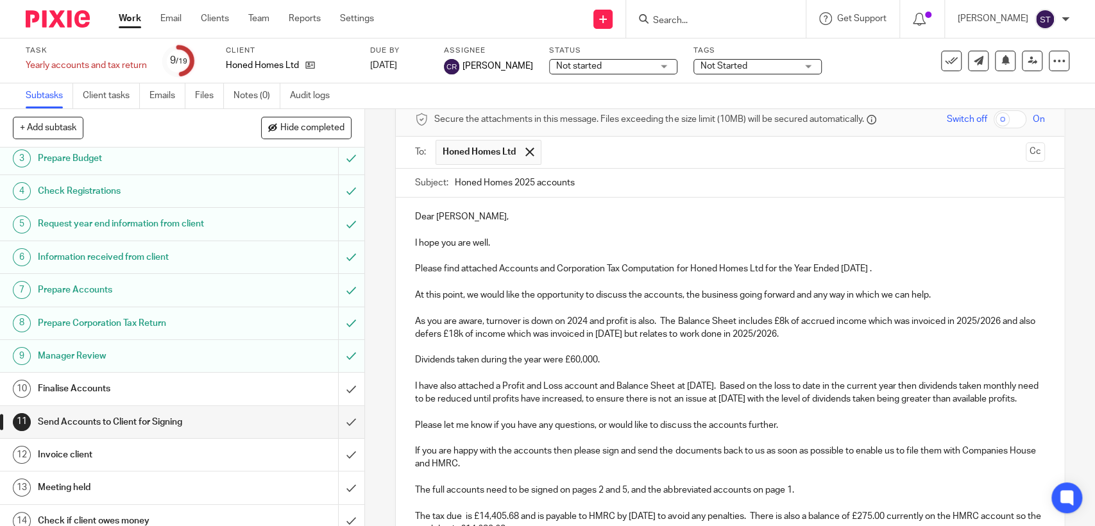
click at [803, 334] on p "As you are aware, turnover is down on 2024 and profit is also. The Balance Shee…" at bounding box center [729, 328] width 629 height 26
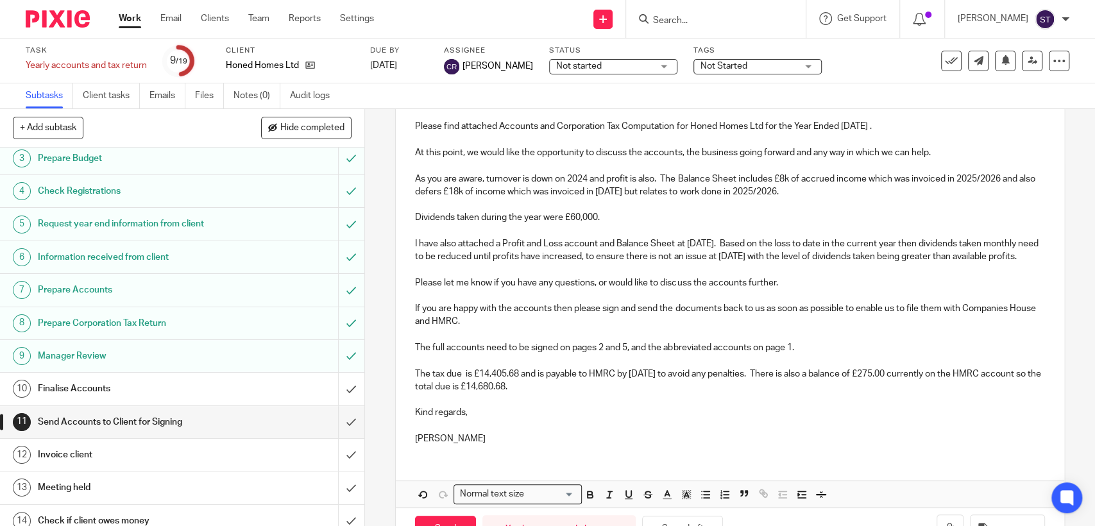
scroll to position [259, 0]
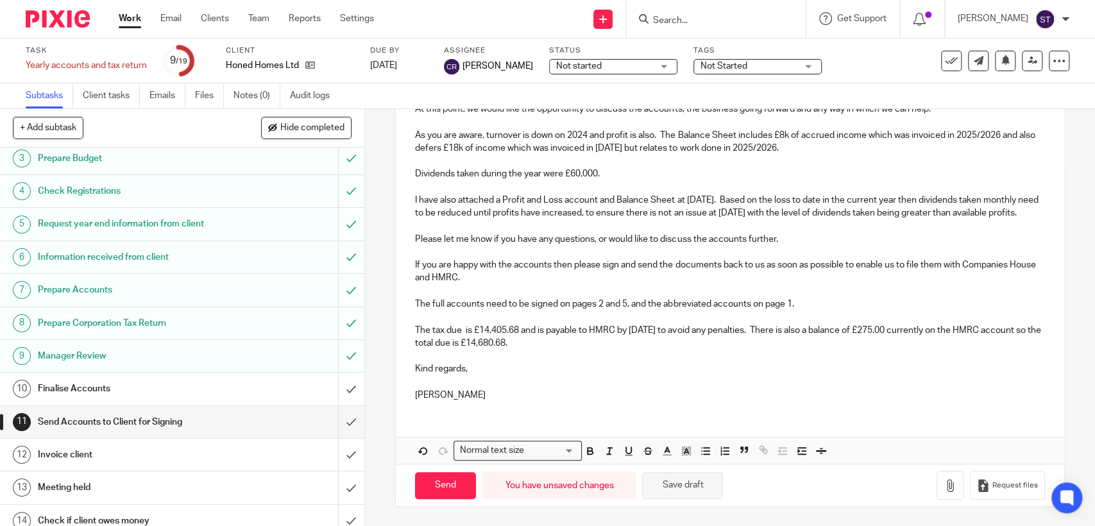
click at [685, 479] on button "Save draft" at bounding box center [682, 486] width 81 height 28
click at [944, 481] on icon "button" at bounding box center [950, 485] width 13 height 13
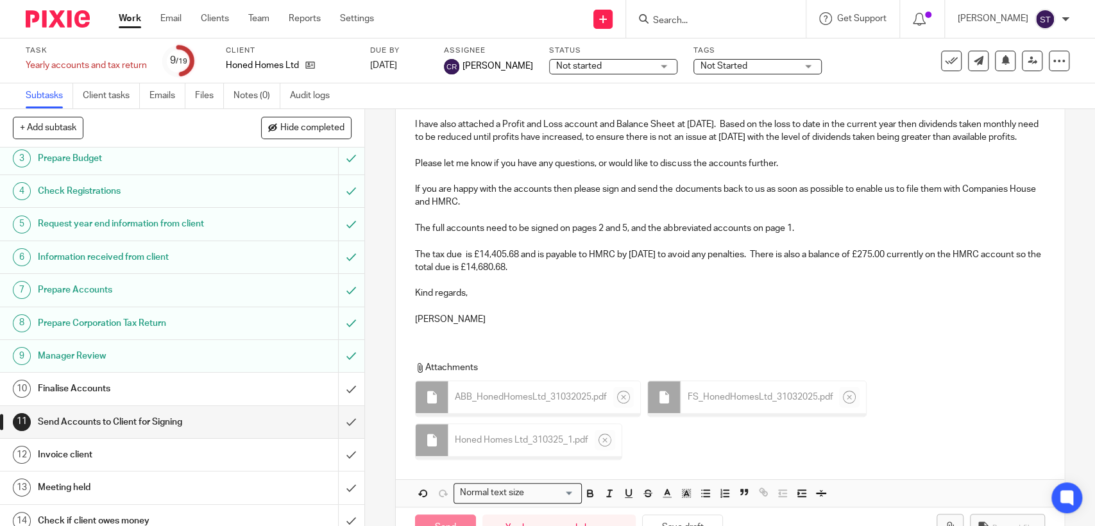
scroll to position [377, 0]
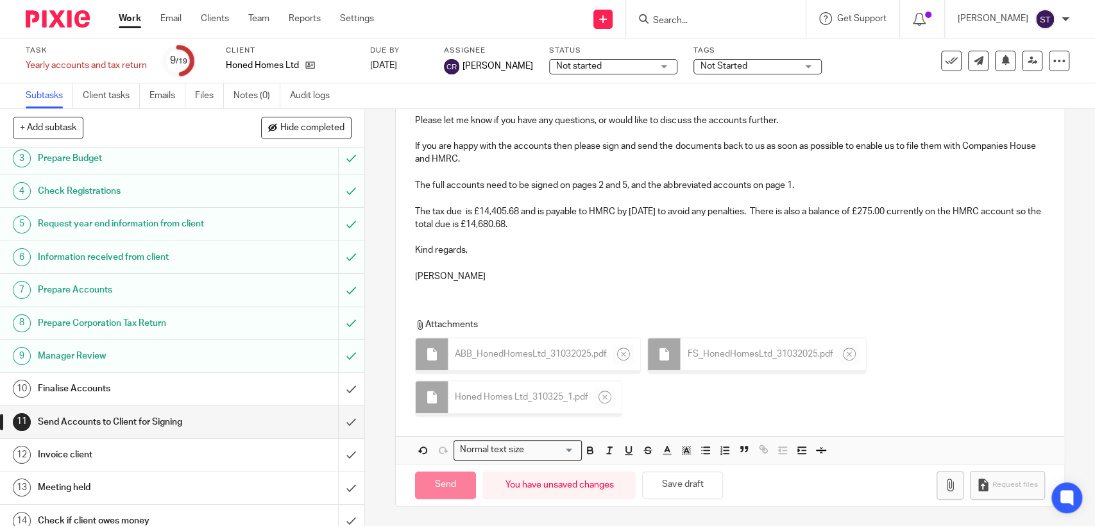
click at [878, 390] on div "Attachments ABB_HonedHomesLtd_31032025 . pdf FS_HonedHomesLtd_31032025 . pdf Ho…" at bounding box center [721, 370] width 612 height 105
click at [685, 488] on button "Save draft" at bounding box center [682, 486] width 81 height 28
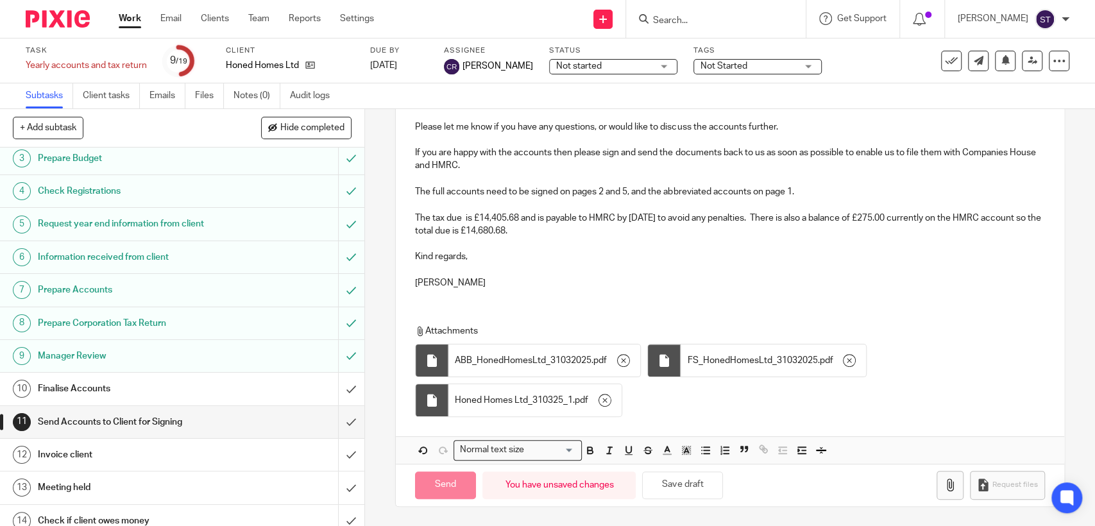
scroll to position [370, 0]
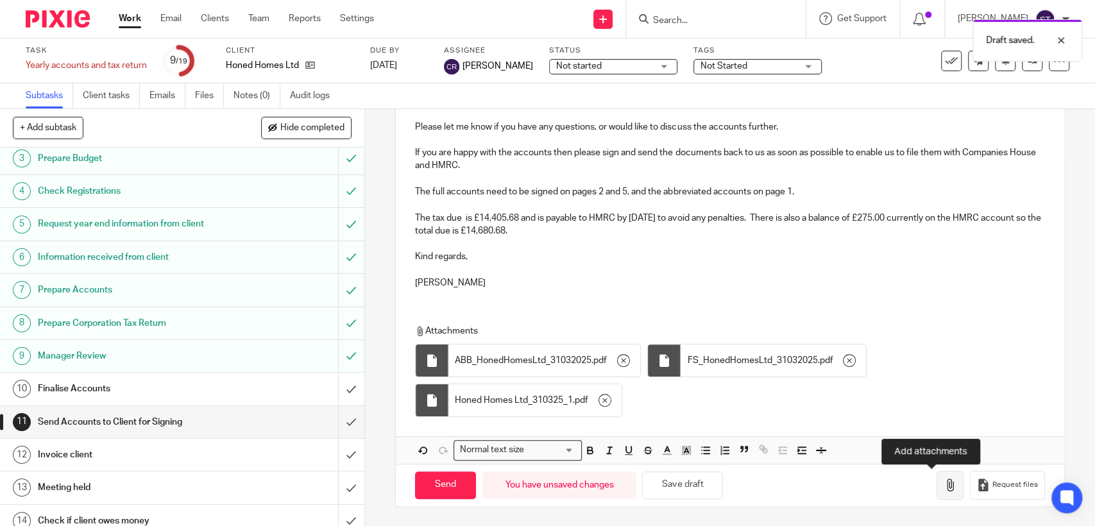
click at [944, 490] on icon "button" at bounding box center [950, 485] width 13 height 13
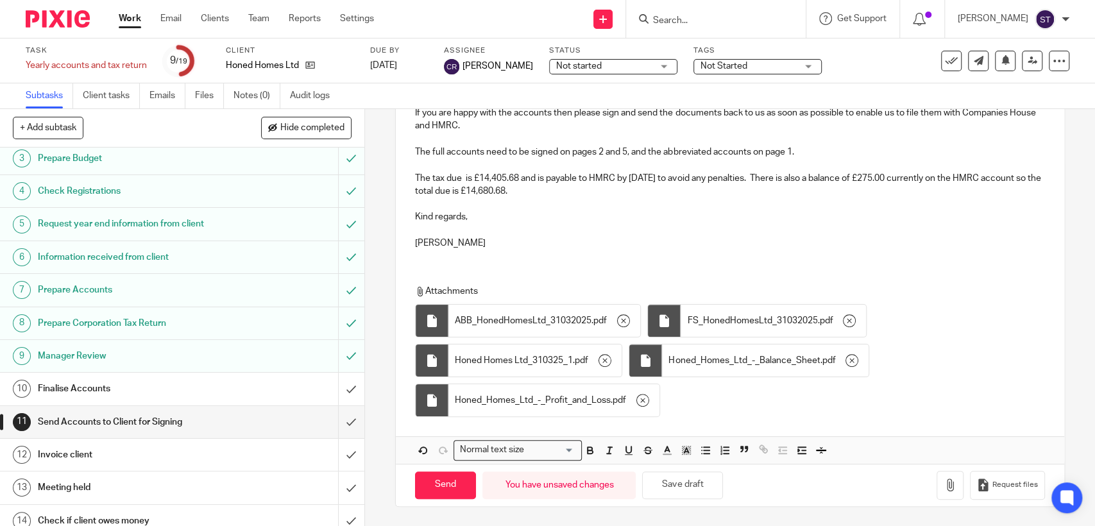
scroll to position [410, 0]
click at [683, 483] on button "Save draft" at bounding box center [682, 486] width 81 height 28
click at [662, 490] on button "Save draft" at bounding box center [682, 486] width 81 height 28
click at [446, 482] on input "Send" at bounding box center [445, 486] width 61 height 28
type input "Sent"
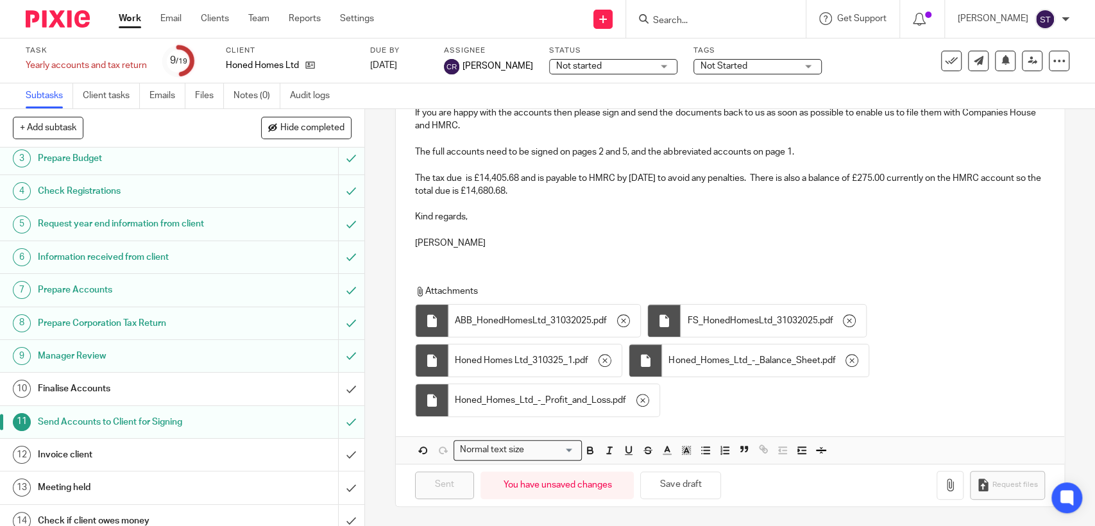
click at [752, 27] on form at bounding box center [720, 19] width 137 height 16
click at [725, 21] on input "Search" at bounding box center [709, 21] width 115 height 12
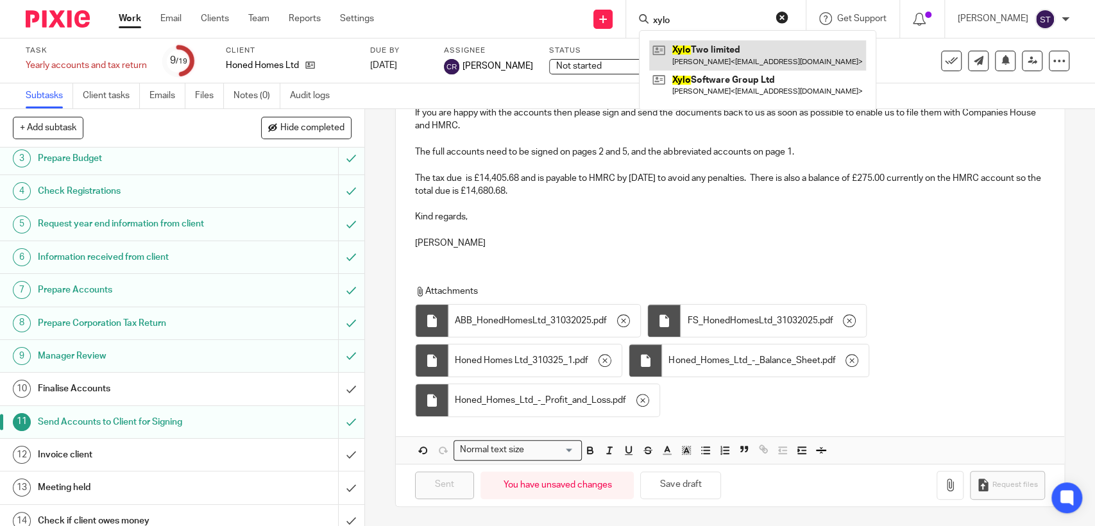
type input "xylo"
click at [742, 49] on link at bounding box center [757, 55] width 217 height 30
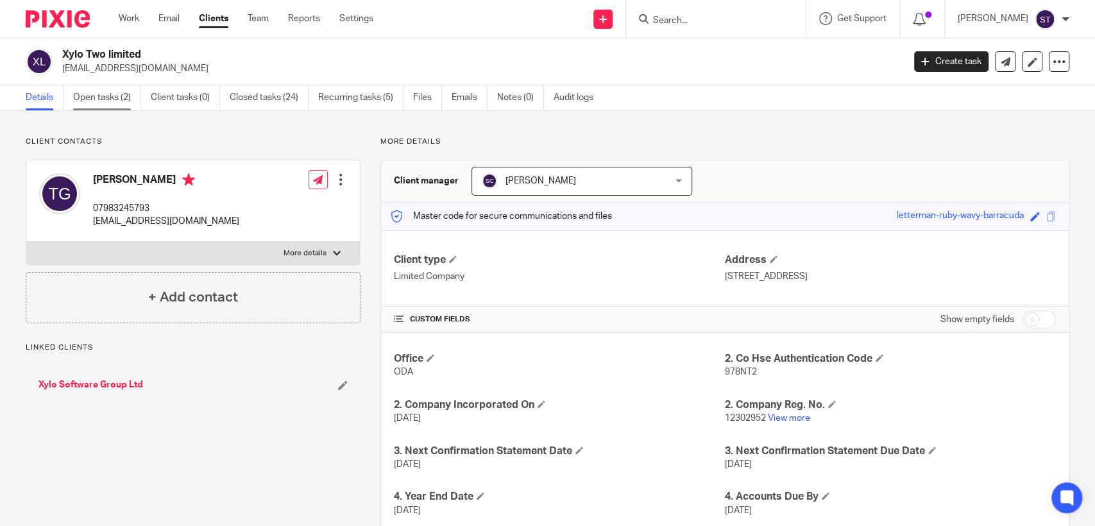
click at [89, 92] on link "Open tasks (2)" at bounding box center [107, 97] width 68 height 25
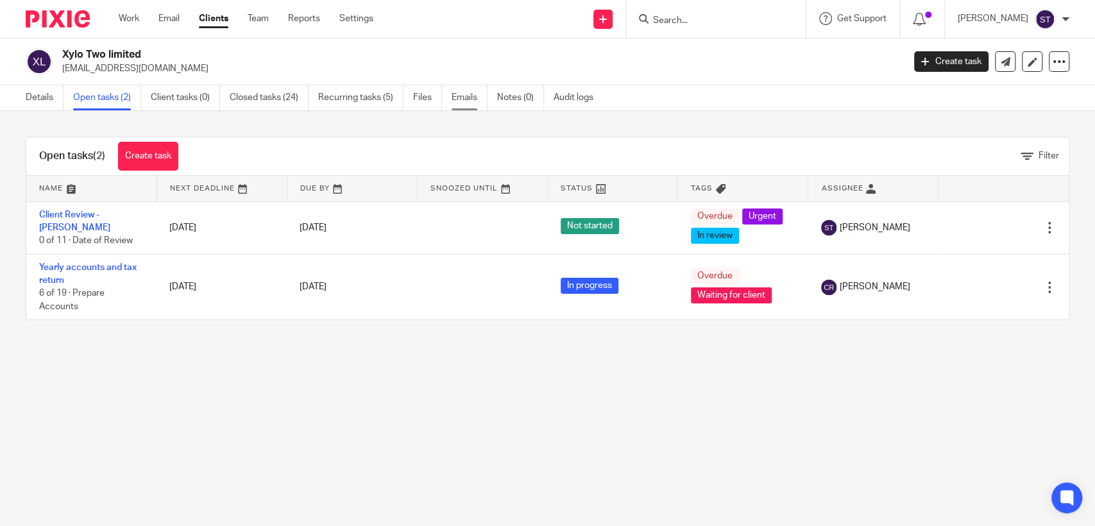
click at [462, 103] on link "Emails" at bounding box center [470, 97] width 36 height 25
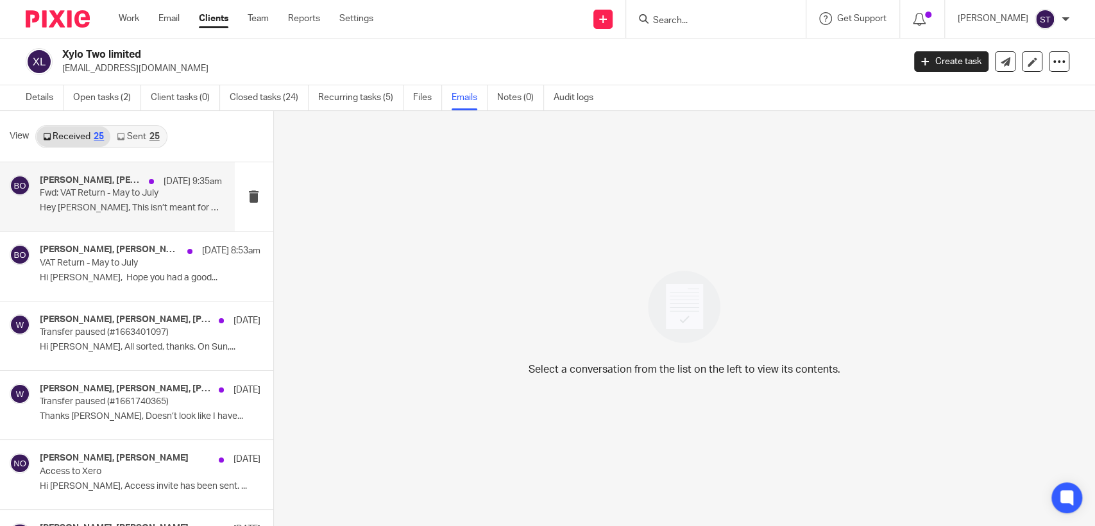
click at [85, 193] on p "Fwd: VAT Return - May to July" at bounding box center [113, 193] width 146 height 11
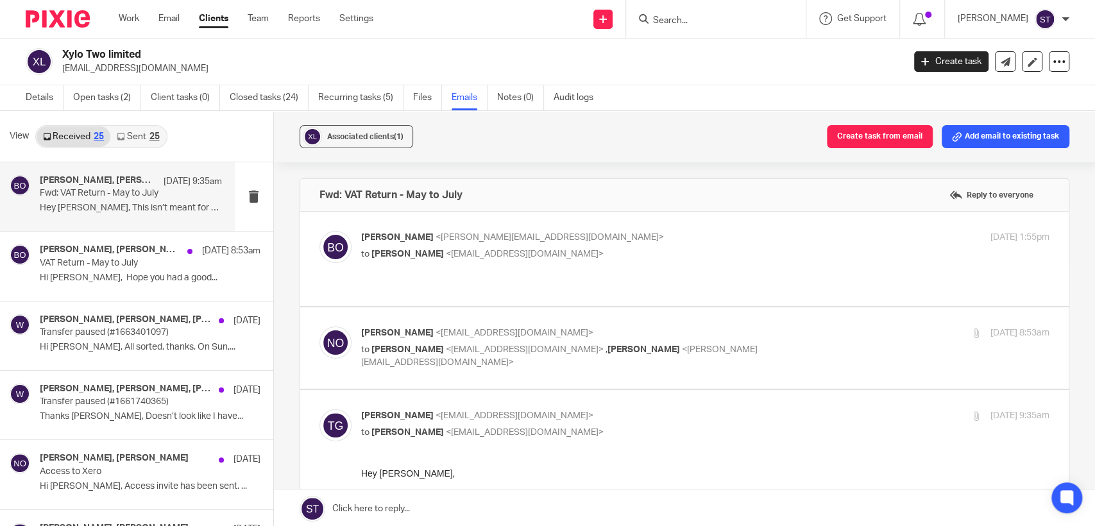
click at [436, 241] on span "<[PERSON_NAME][EMAIL_ADDRESS][DOMAIN_NAME]>" at bounding box center [550, 237] width 228 height 9
checkbox input "true"
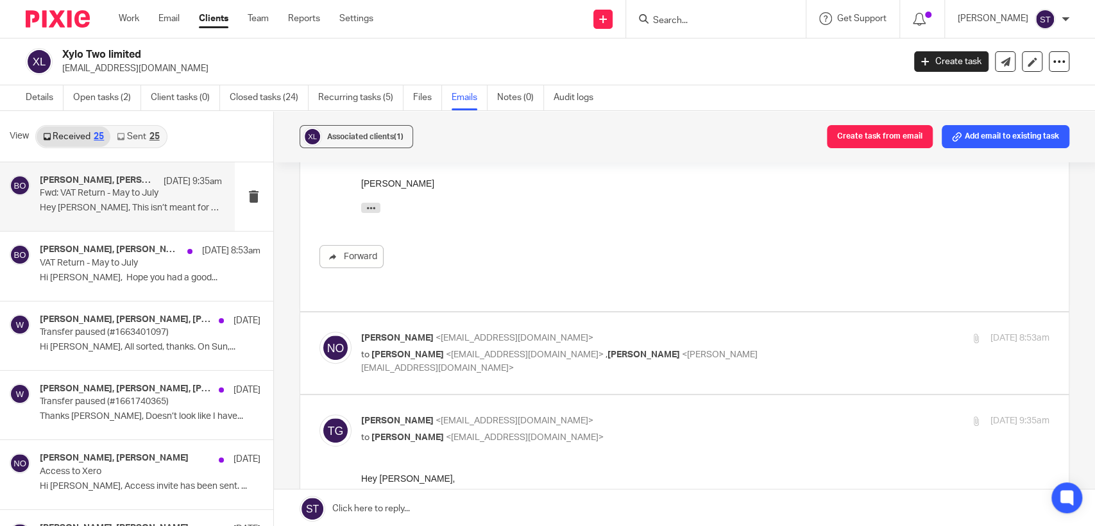
scroll to position [214, 0]
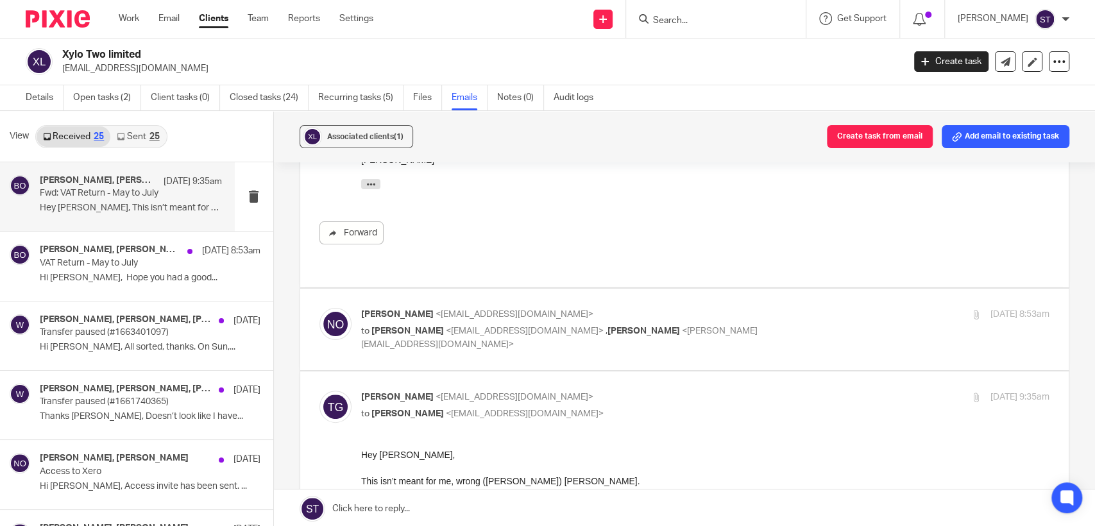
click at [542, 318] on span "<[EMAIL_ADDRESS][DOMAIN_NAME]>" at bounding box center [515, 314] width 158 height 9
checkbox input "true"
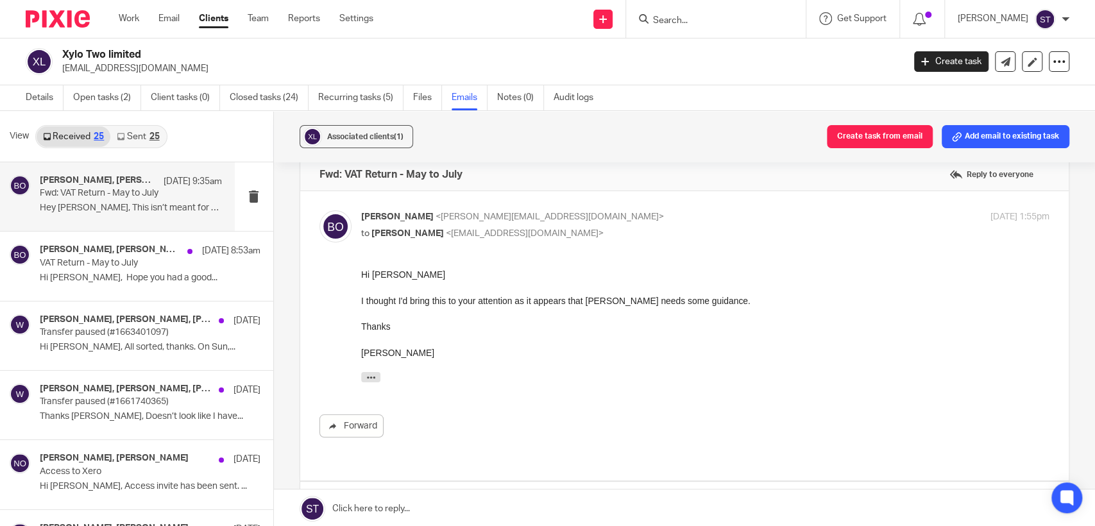
scroll to position [0, 0]
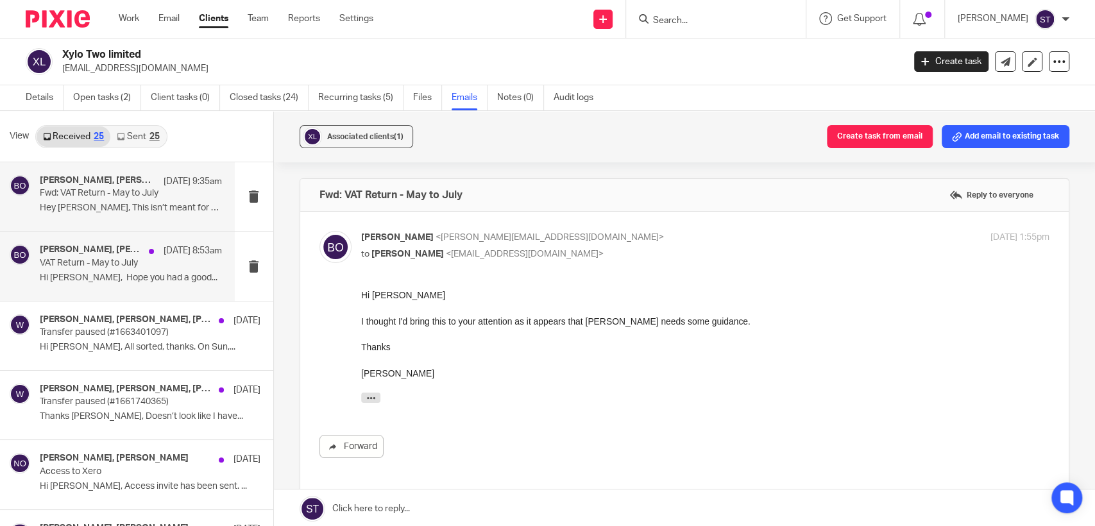
click at [130, 267] on p "VAT Return - May to July" at bounding box center [113, 263] width 146 height 11
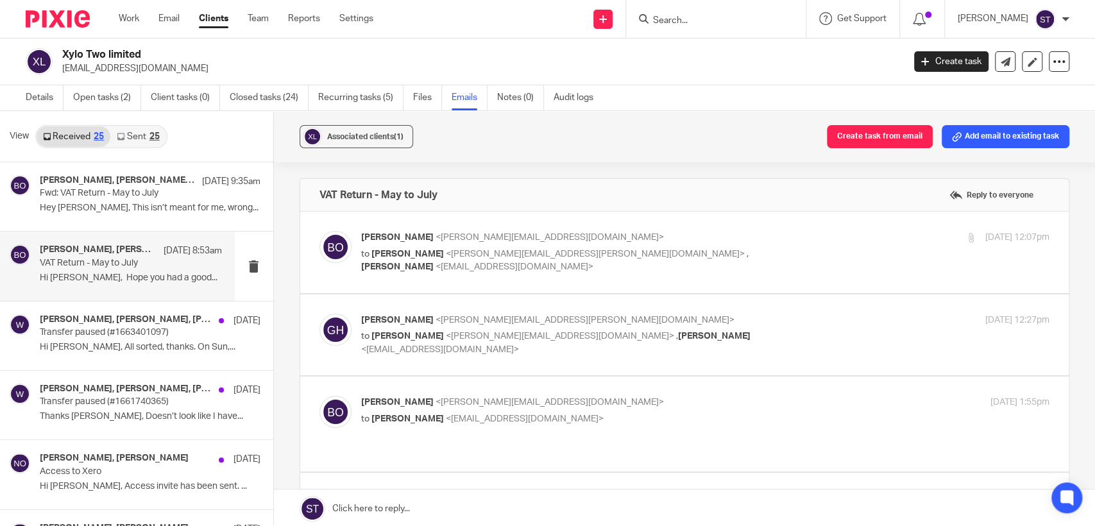
click at [472, 253] on span "<[PERSON_NAME][EMAIL_ADDRESS][PERSON_NAME][DOMAIN_NAME]>" at bounding box center [595, 254] width 299 height 9
checkbox input "true"
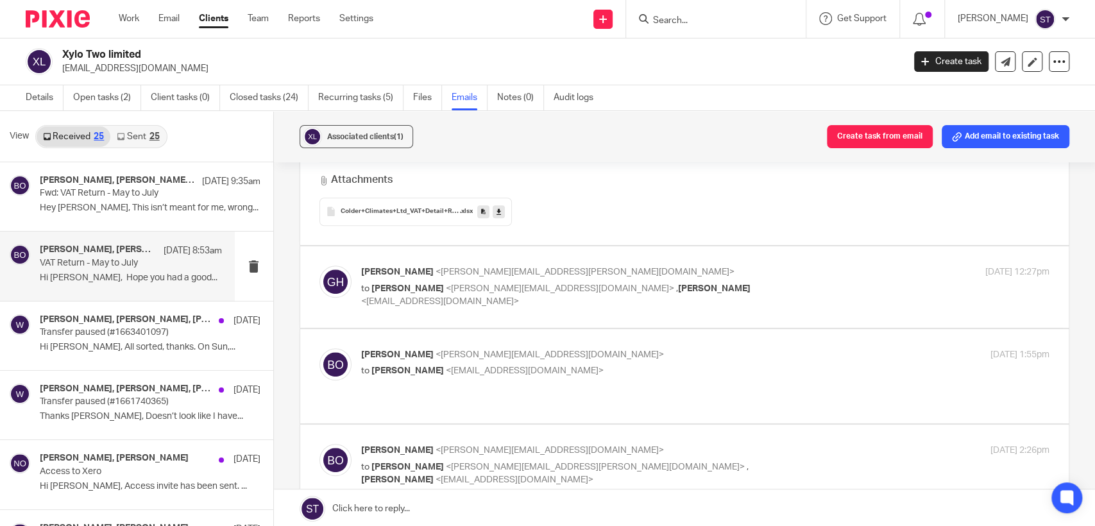
scroll to position [570, 0]
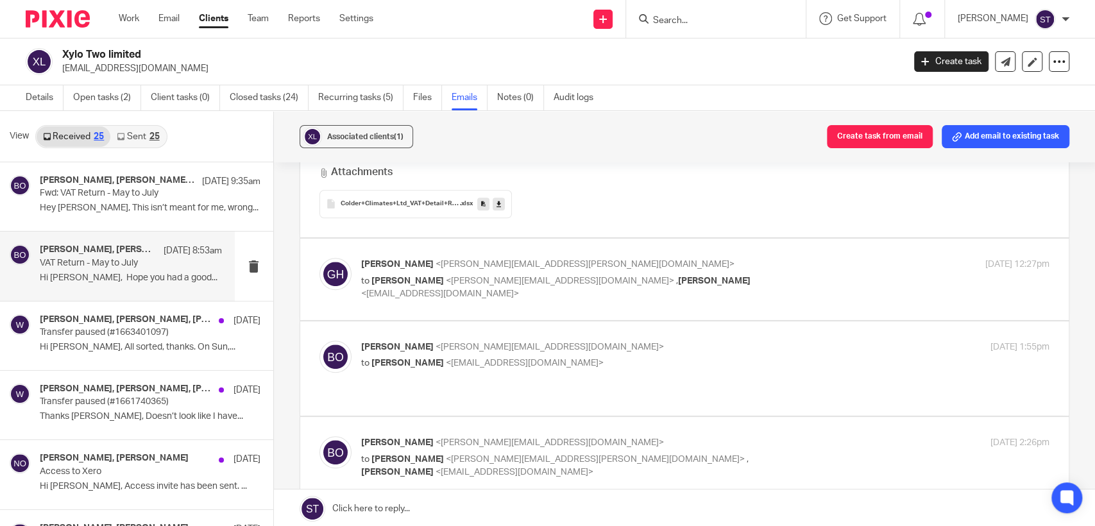
click at [448, 277] on span "<[PERSON_NAME][EMAIL_ADDRESS][DOMAIN_NAME]>" at bounding box center [560, 281] width 228 height 9
checkbox input "true"
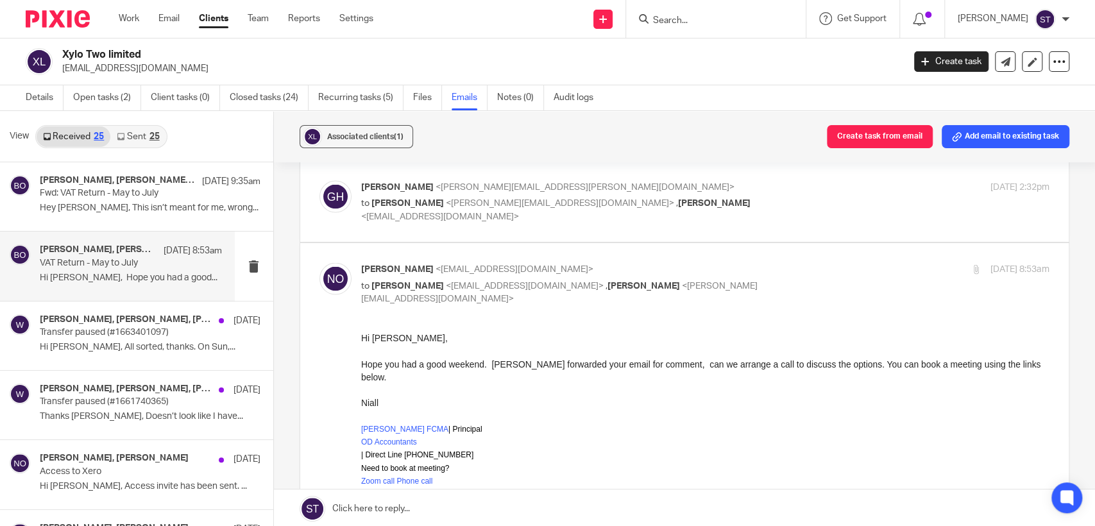
scroll to position [1568, 0]
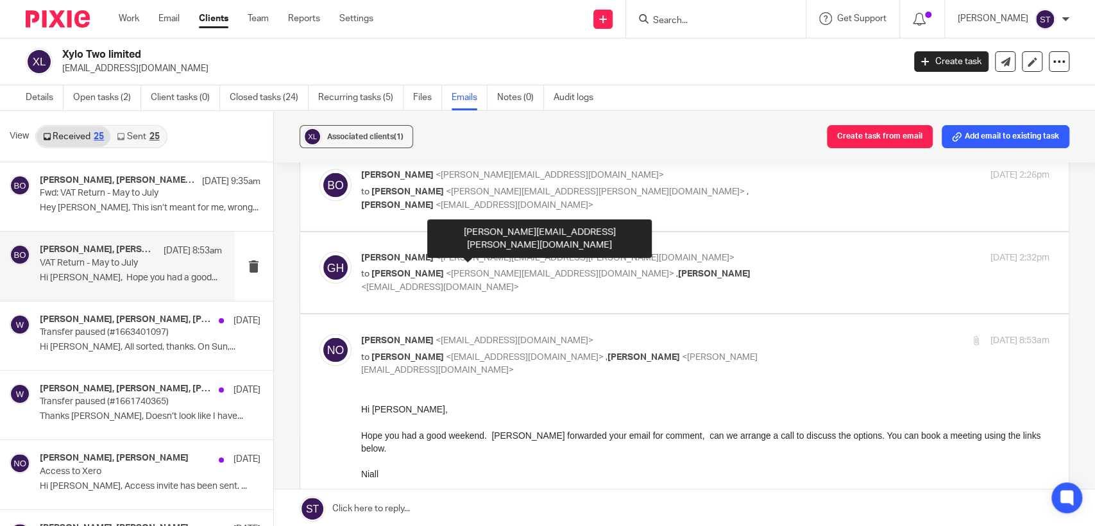
click at [493, 258] on span "<[PERSON_NAME][EMAIL_ADDRESS][PERSON_NAME][DOMAIN_NAME]>" at bounding box center [585, 257] width 299 height 9
checkbox input "true"
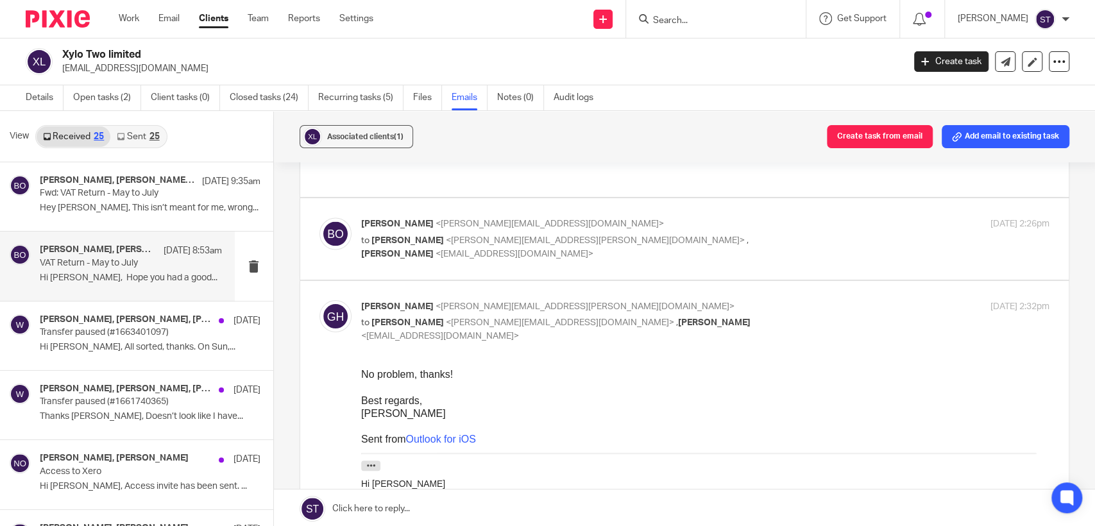
scroll to position [1497, 0]
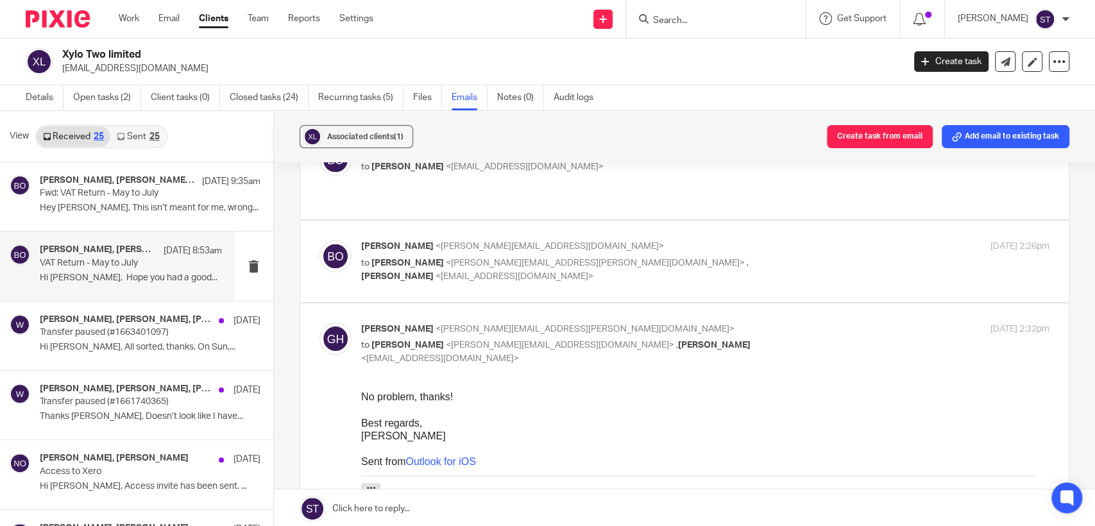
click at [493, 258] on span "<[PERSON_NAME][EMAIL_ADDRESS][PERSON_NAME][DOMAIN_NAME]>" at bounding box center [595, 262] width 299 height 9
checkbox input "true"
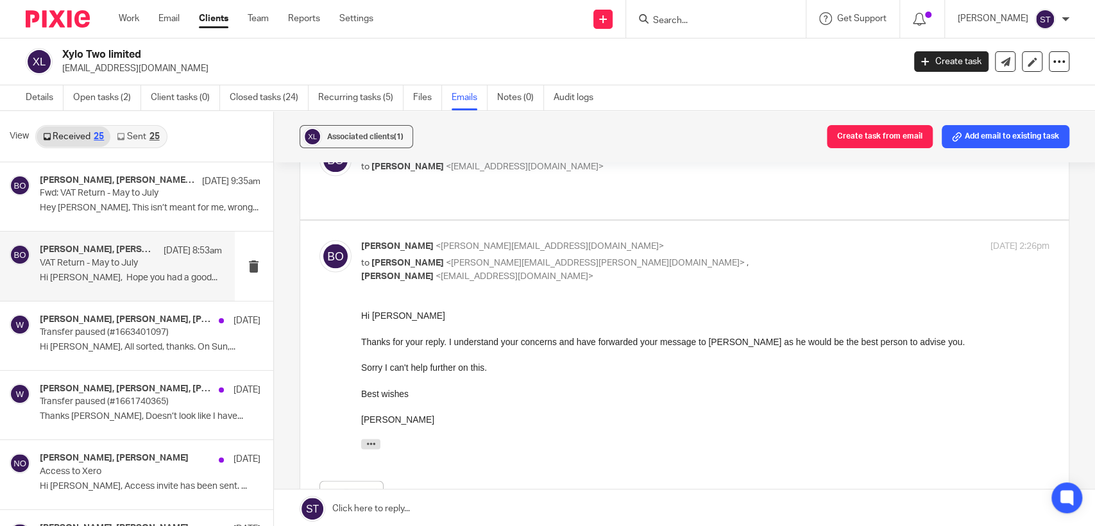
scroll to position [0, 0]
click at [115, 323] on h4 "[PERSON_NAME], [PERSON_NAME], [PERSON_NAME]" at bounding box center [107, 319] width 134 height 11
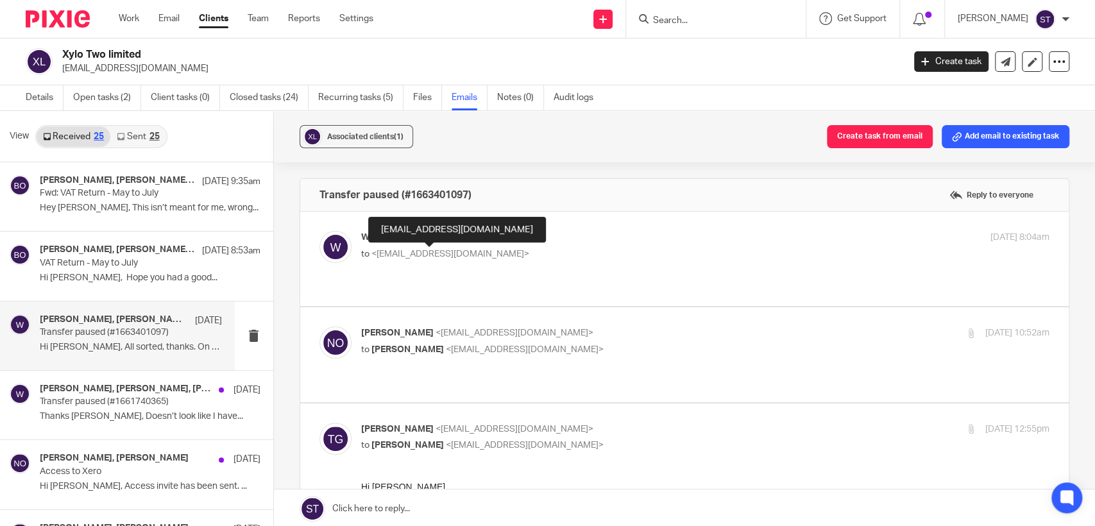
click at [488, 255] on span "<[EMAIL_ADDRESS][DOMAIN_NAME]>" at bounding box center [451, 254] width 158 height 9
checkbox input "true"
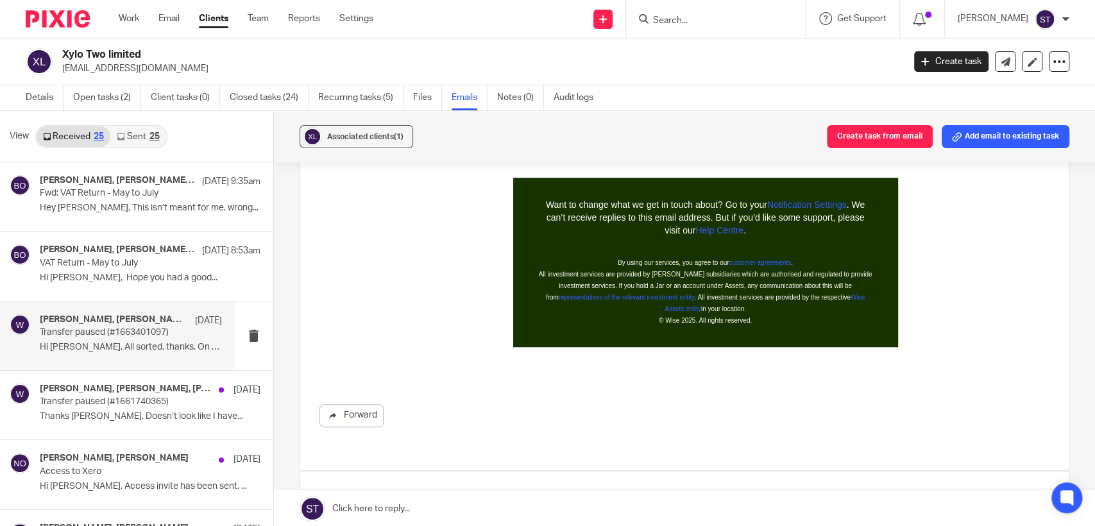
scroll to position [855, 0]
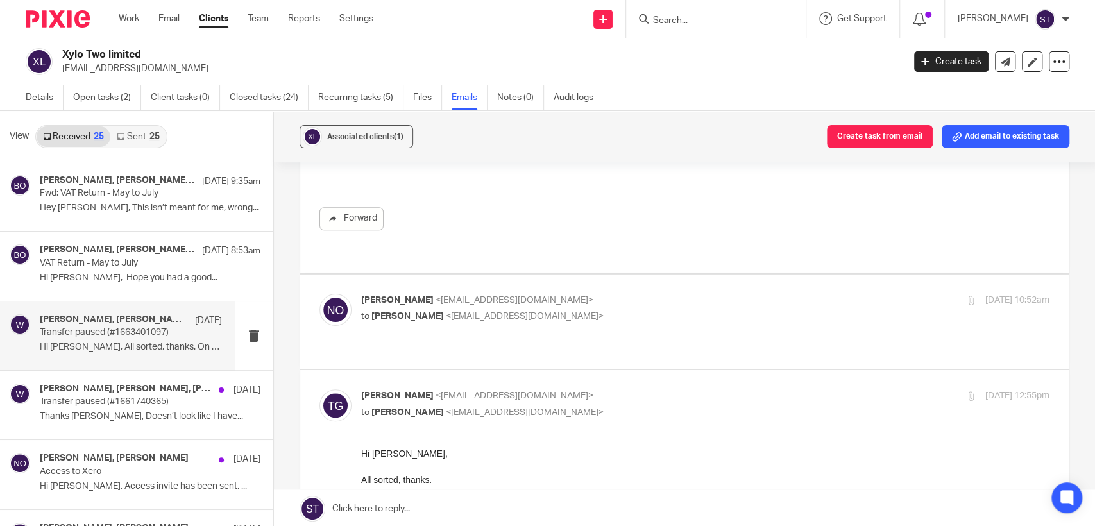
click at [467, 294] on div "[PERSON_NAME] <[EMAIL_ADDRESS][DOMAIN_NAME]> to [PERSON_NAME] <[EMAIL_ADDRESS][…" at bounding box center [590, 309] width 459 height 30
checkbox input "true"
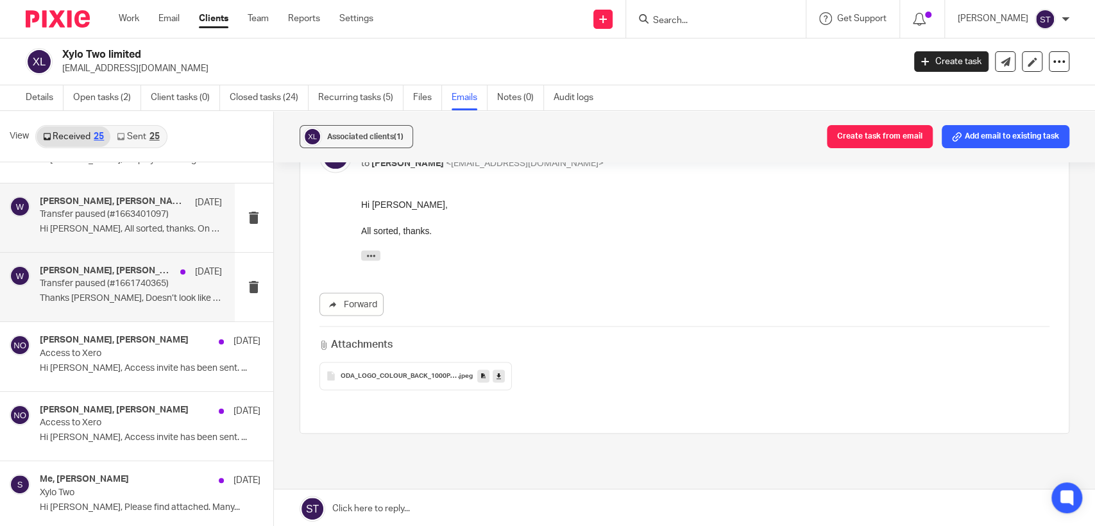
scroll to position [142, 0]
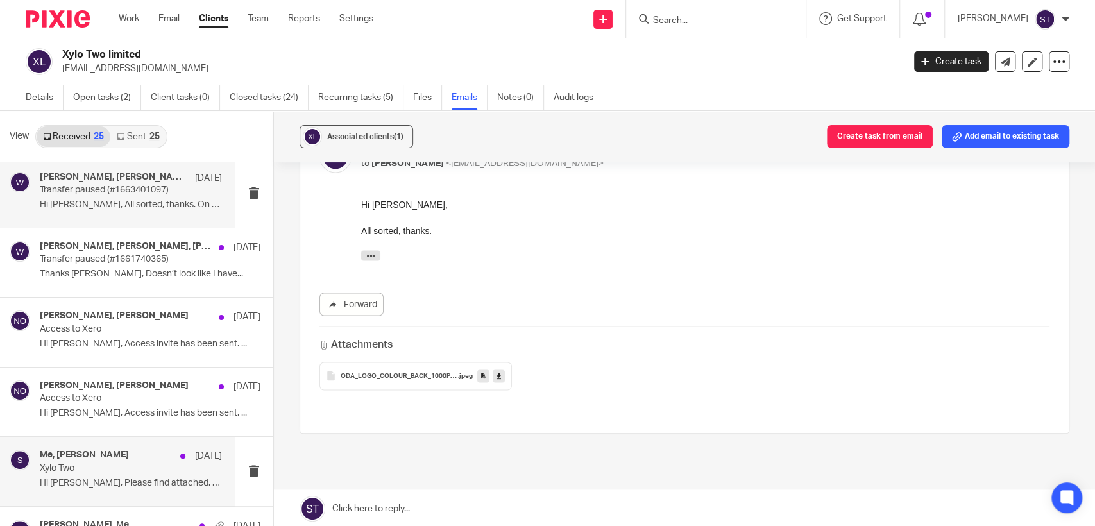
click at [76, 474] on div "Me, [PERSON_NAME] [DATE] Xylo Two Hi [PERSON_NAME], Please find attached. Many.…" at bounding box center [131, 471] width 182 height 43
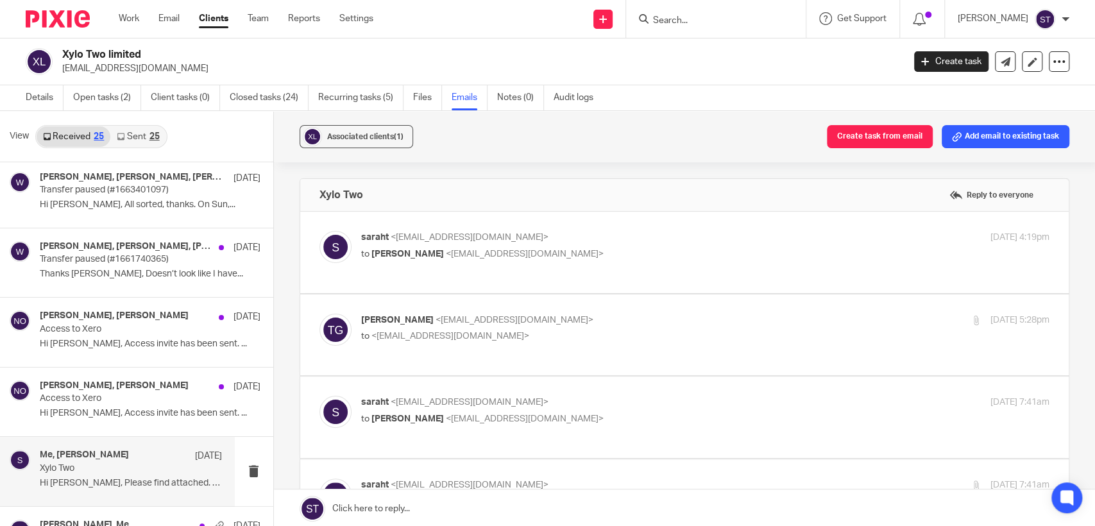
scroll to position [0, 0]
click at [489, 243] on div "saraht <[EMAIL_ADDRESS][DOMAIN_NAME]> to [PERSON_NAME] <[EMAIL_ADDRESS][DOMAIN_…" at bounding box center [590, 246] width 459 height 30
click at [446, 258] on span "<[EMAIL_ADDRESS][DOMAIN_NAME]>" at bounding box center [525, 254] width 158 height 9
click at [445, 227] on div "[EMAIL_ADDRESS][DOMAIN_NAME]" at bounding box center [511, 230] width 178 height 26
click at [403, 230] on label at bounding box center [684, 252] width 769 height 81
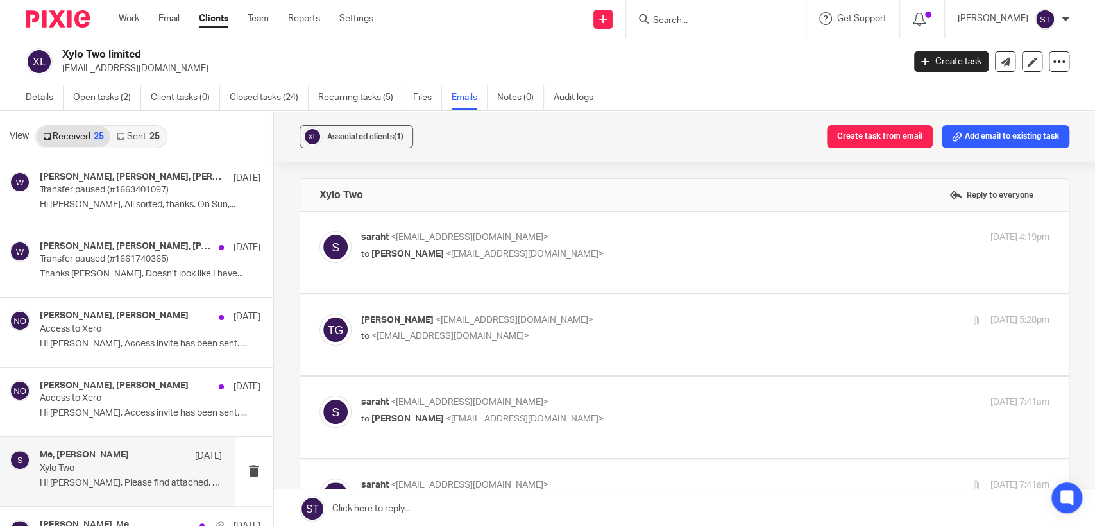
click at [320, 230] on input "checkbox" at bounding box center [319, 230] width 1 height 1
checkbox input "true"
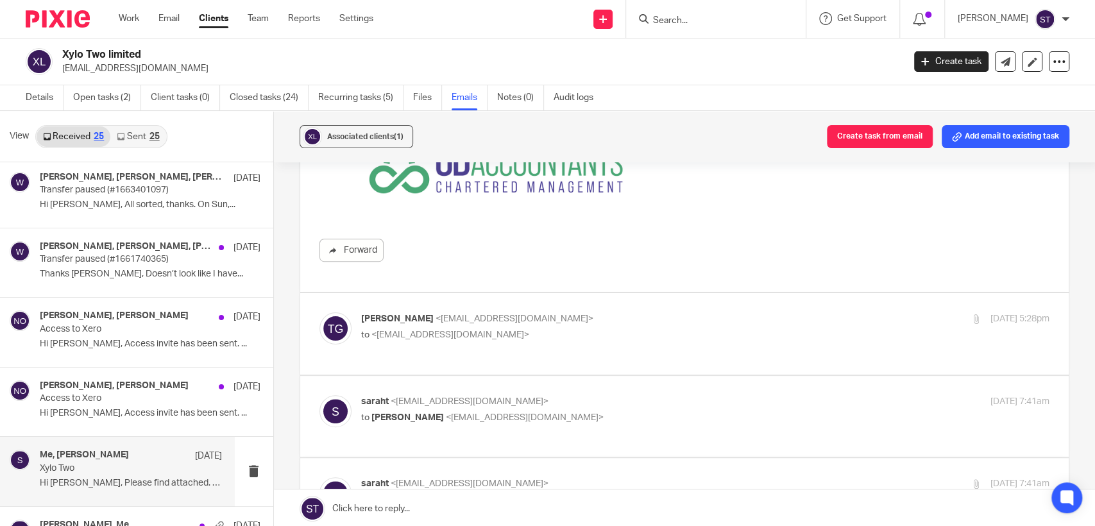
scroll to position [356, 0]
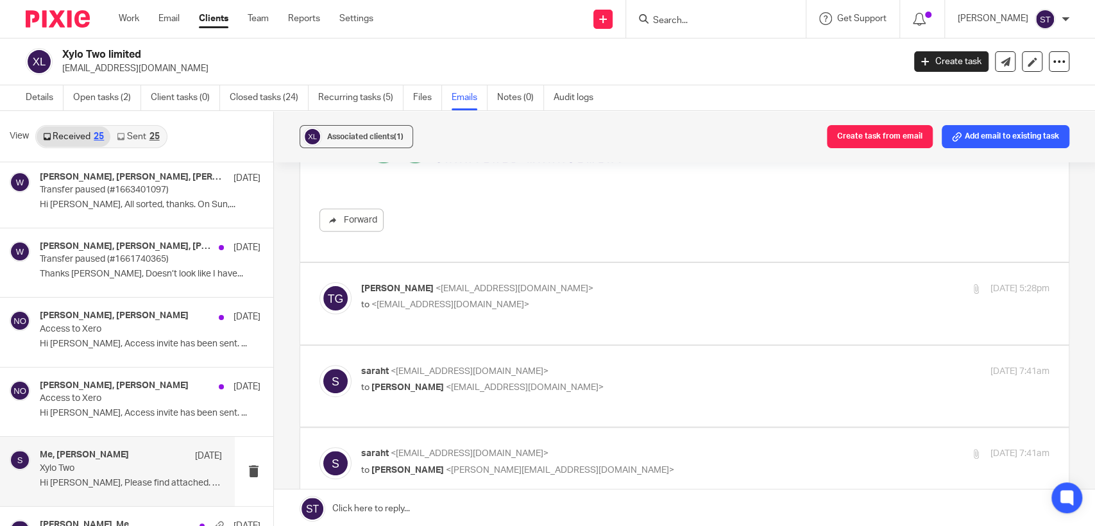
click at [432, 306] on span "<[EMAIL_ADDRESS][DOMAIN_NAME]>" at bounding box center [451, 304] width 158 height 9
checkbox input "true"
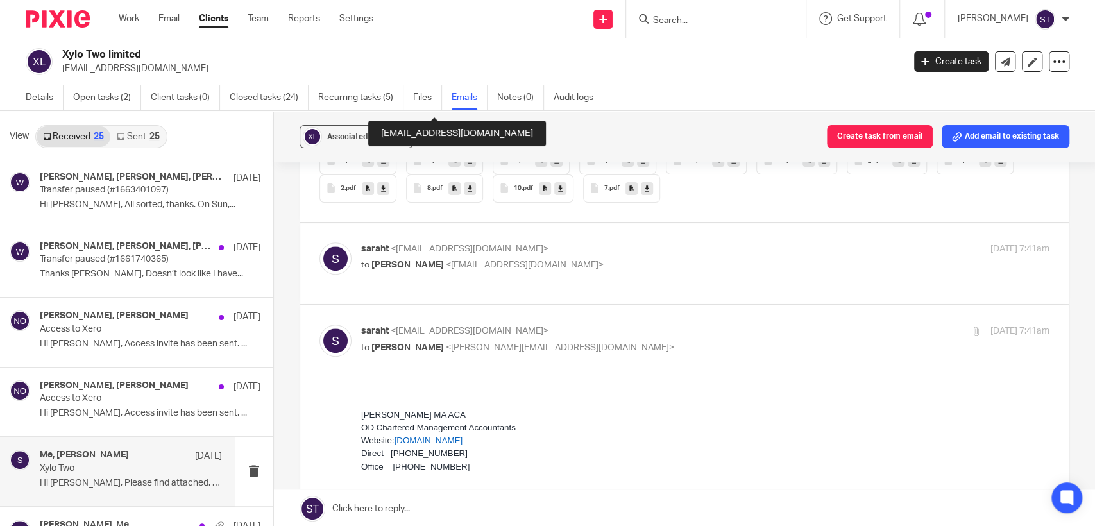
scroll to position [784, 0]
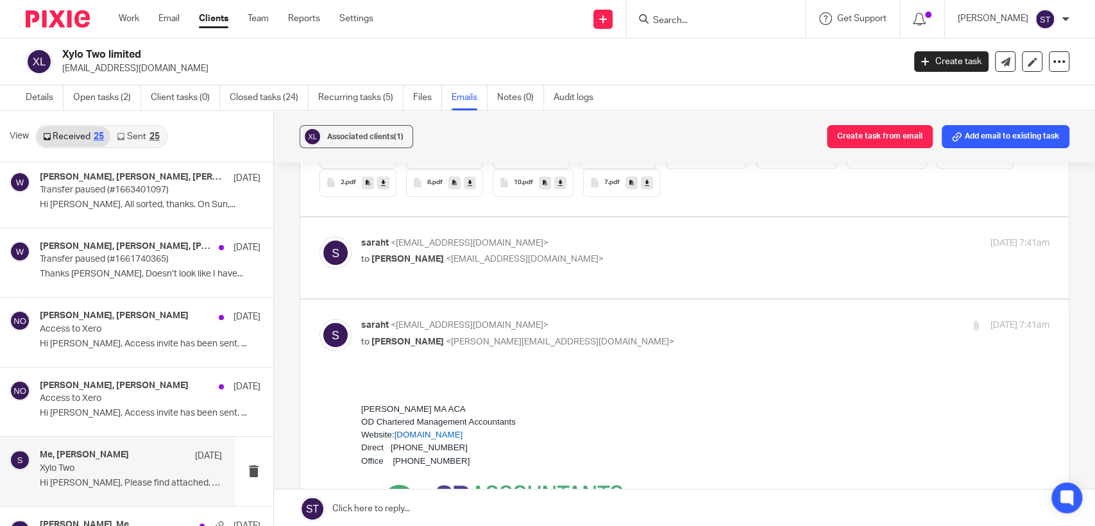
click at [451, 250] on div "saraht <[EMAIL_ADDRESS][DOMAIN_NAME]> to [PERSON_NAME] <[EMAIL_ADDRESS][DOMAIN_…" at bounding box center [590, 252] width 459 height 30
checkbox input "true"
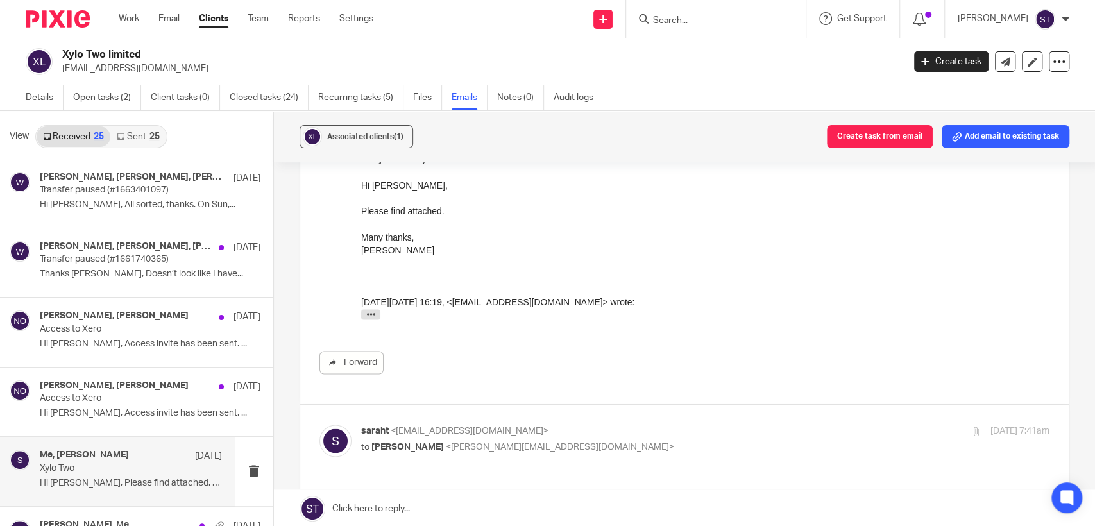
scroll to position [1069, 0]
